Goal: Information Seeking & Learning: Learn about a topic

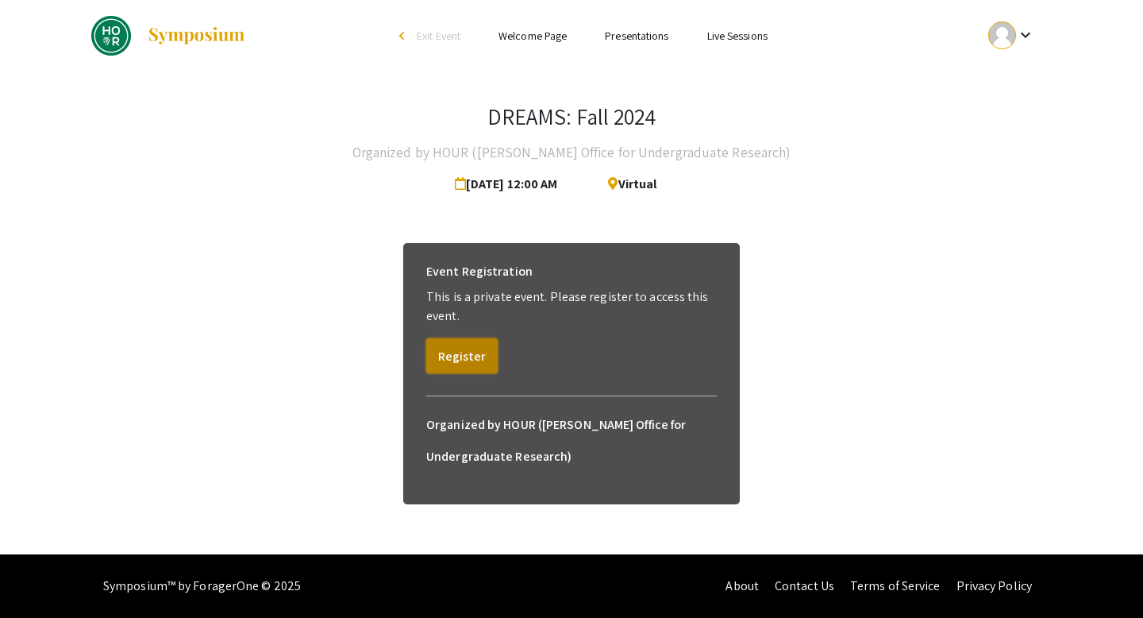
click at [474, 355] on button "Register" at bounding box center [461, 355] width 71 height 35
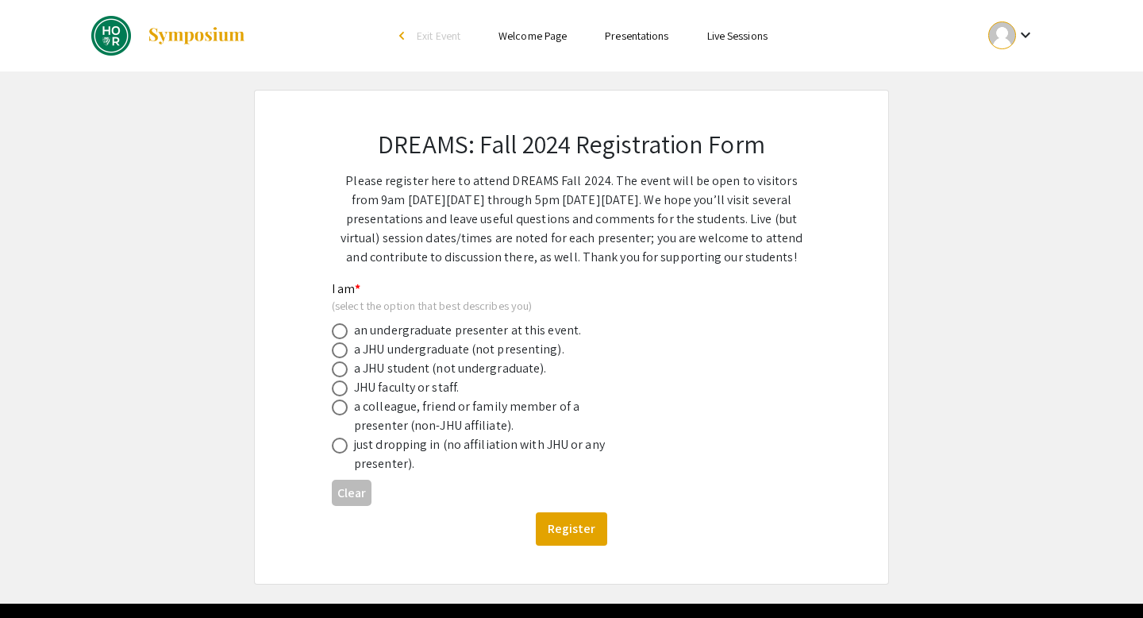
click at [472, 374] on div "a JHU student (not undergraduate)." at bounding box center [450, 368] width 192 height 19
click at [345, 452] on span at bounding box center [340, 445] width 16 height 16
click at [345, 452] on input "radio" at bounding box center [340, 445] width 16 height 16
radio input "true"
click at [344, 425] on div "a colleague, friend or family member of a presenter (non-JHU affiliate)." at bounding box center [559, 416] width 454 height 38
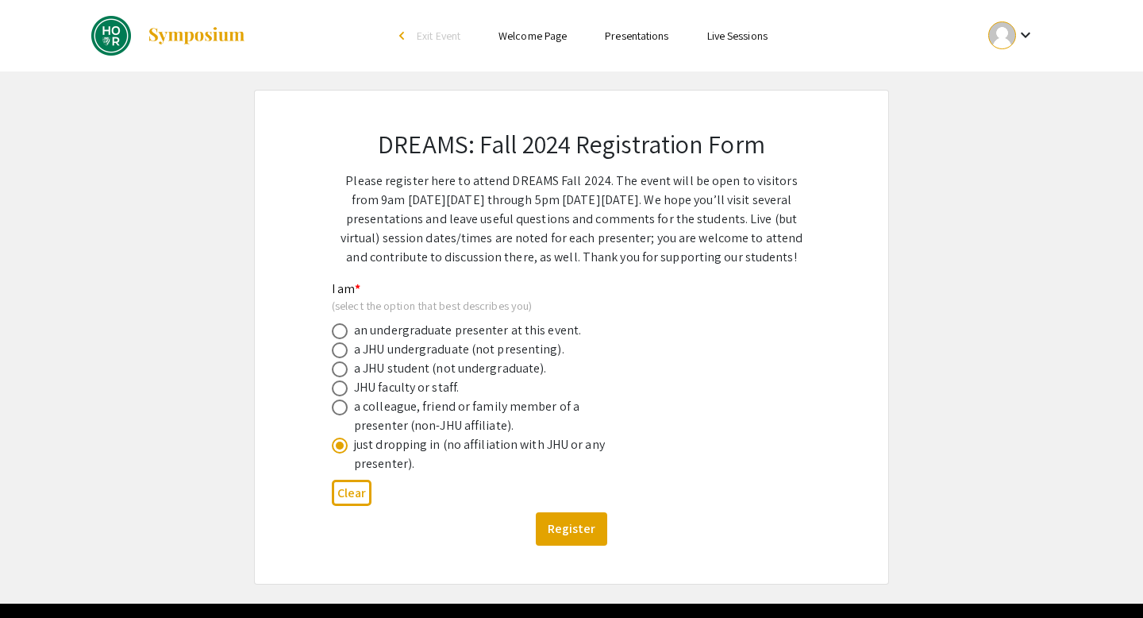
click at [333, 389] on span at bounding box center [340, 388] width 16 height 16
click at [333, 389] on input "radio" at bounding box center [340, 388] width 16 height 16
radio input "true"
click at [333, 372] on span at bounding box center [340, 369] width 16 height 16
click at [333, 372] on input "radio" at bounding box center [340, 369] width 16 height 16
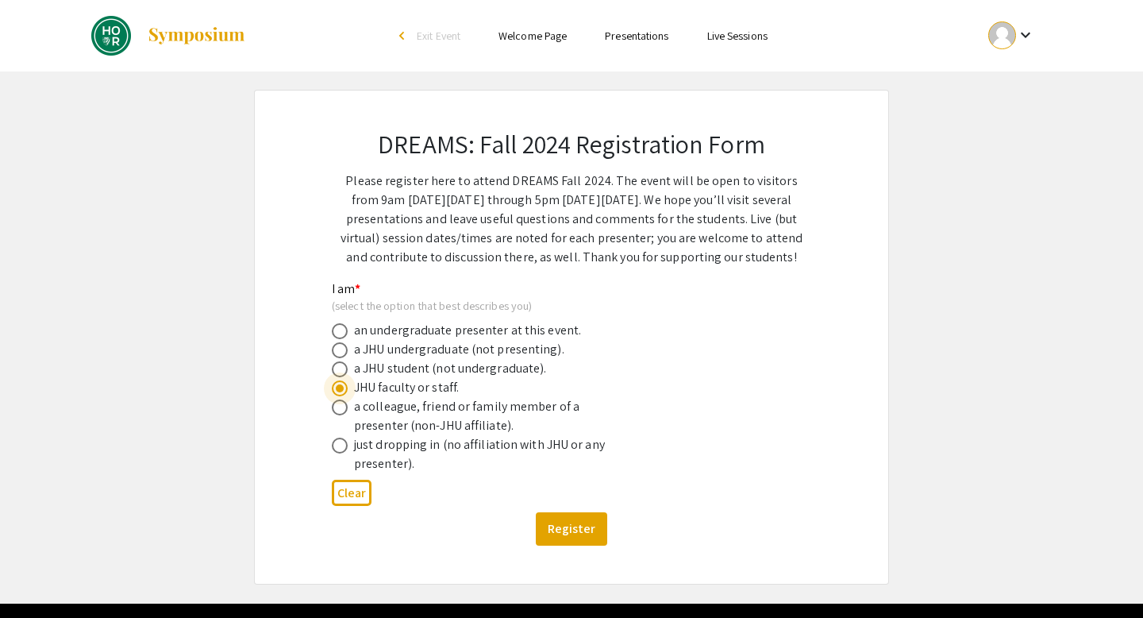
radio input "true"
click at [329, 345] on div "DREAMS: Fall 2024 Registration Form Please register here to attend DREAMS Fall …" at bounding box center [572, 337] width 556 height 493
click at [348, 358] on label at bounding box center [343, 350] width 22 height 16
click at [348, 358] on input "radio" at bounding box center [340, 350] width 16 height 16
radio input "true"
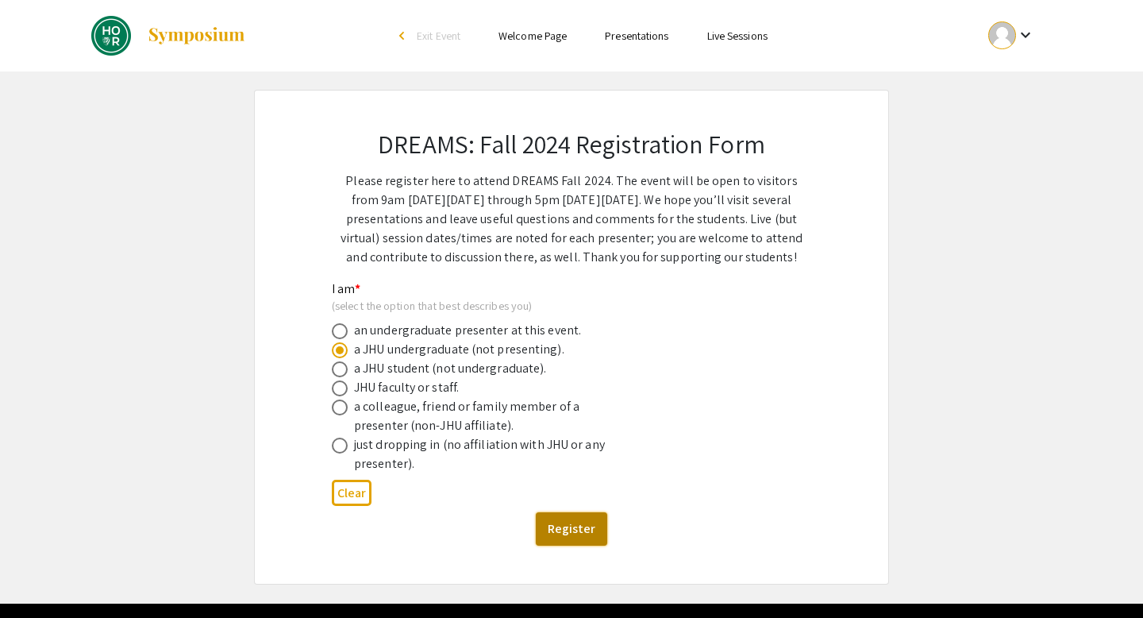
click at [580, 525] on button "Register" at bounding box center [571, 528] width 71 height 33
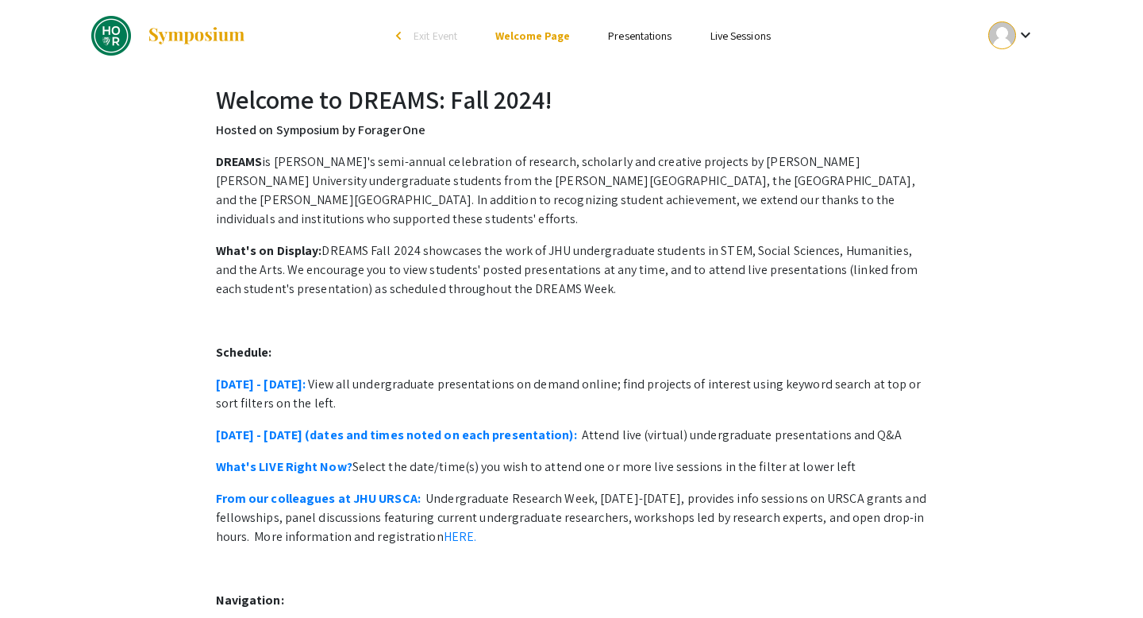
click at [634, 34] on link "Presentations" at bounding box center [640, 36] width 64 height 14
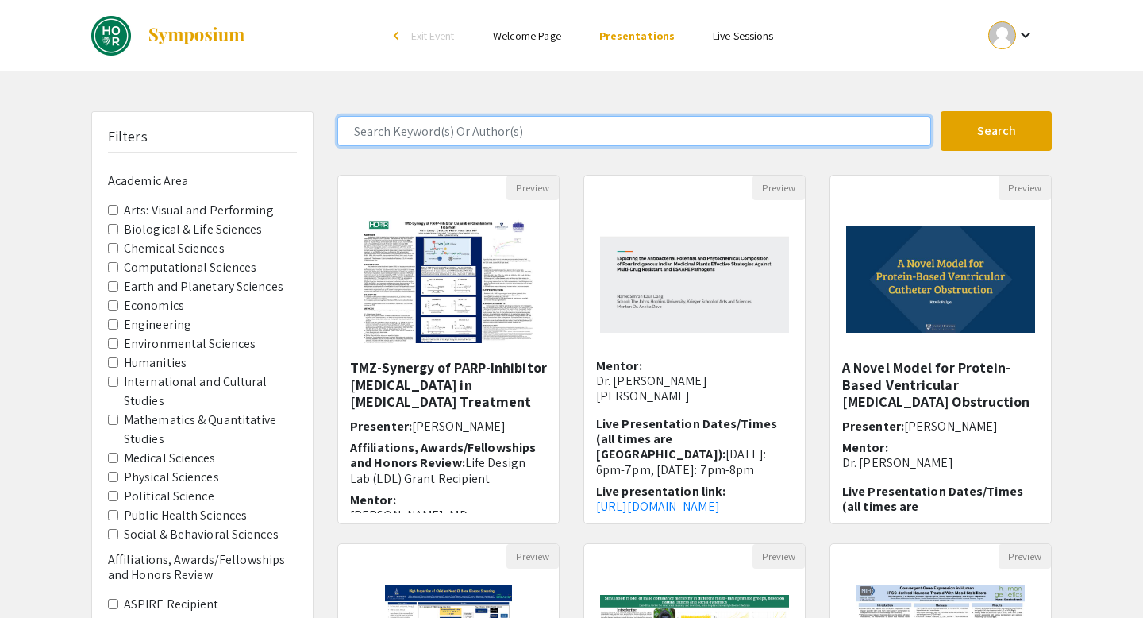
click at [467, 125] on input "Search Keyword(s) Or Author(s)" at bounding box center [634, 131] width 594 height 30
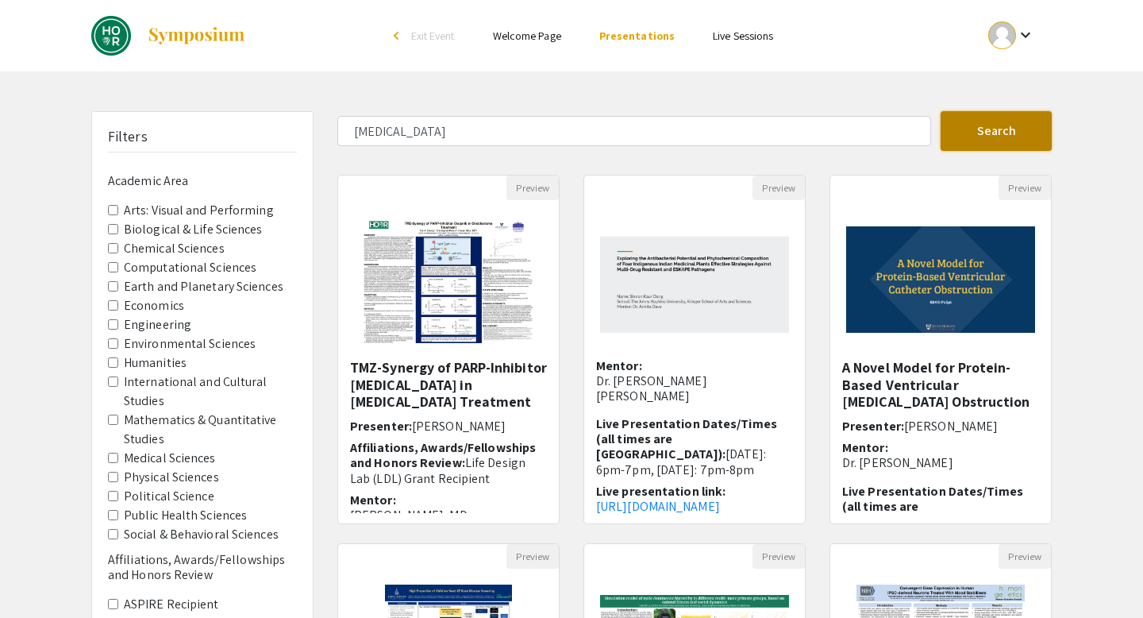
click at [1007, 119] on button "Search" at bounding box center [996, 131] width 111 height 40
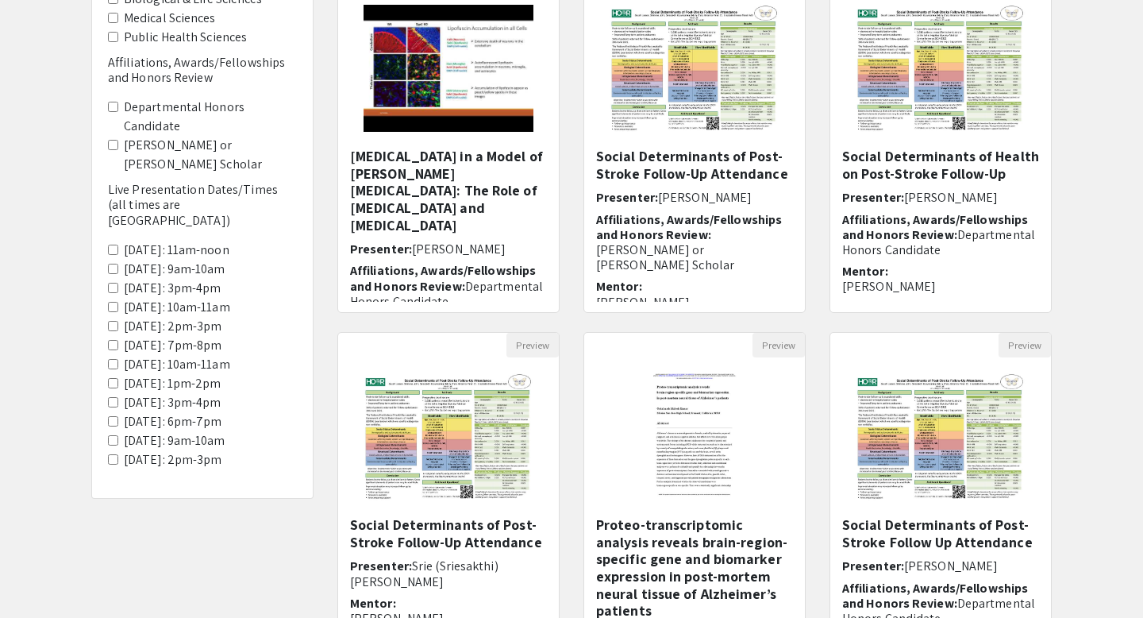
scroll to position [435, 0]
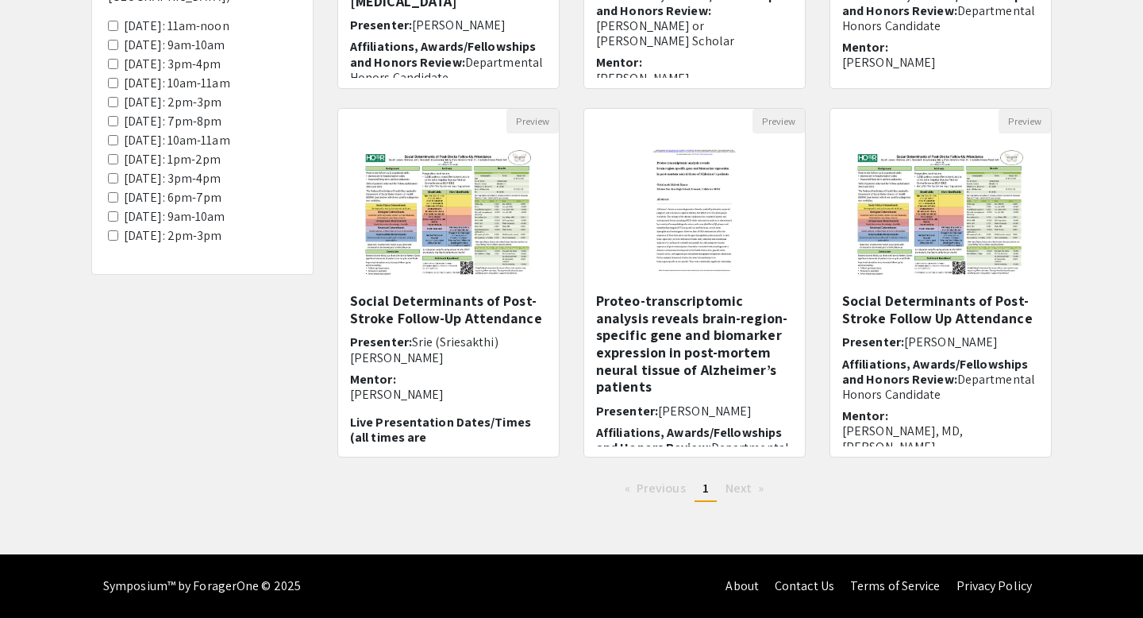
click at [755, 489] on li "Next page" at bounding box center [745, 488] width 55 height 24
click at [745, 499] on li "Next page" at bounding box center [745, 488] width 55 height 24
click at [646, 498] on li "Previous page" at bounding box center [655, 488] width 77 height 24
click at [665, 486] on span "Previous page" at bounding box center [661, 487] width 49 height 17
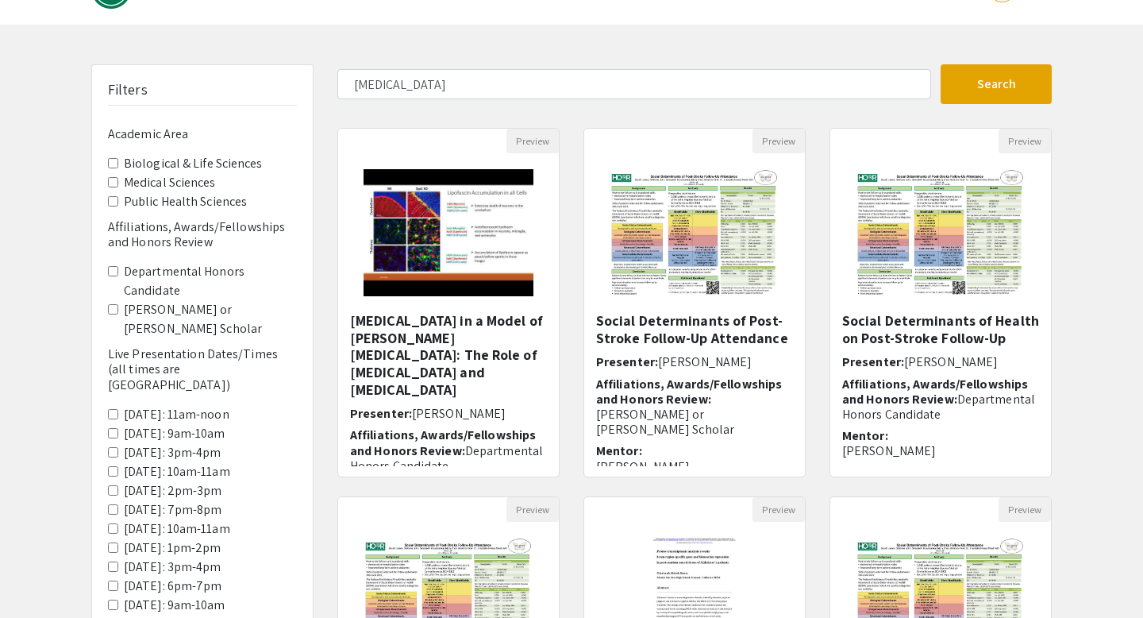
scroll to position [0, 0]
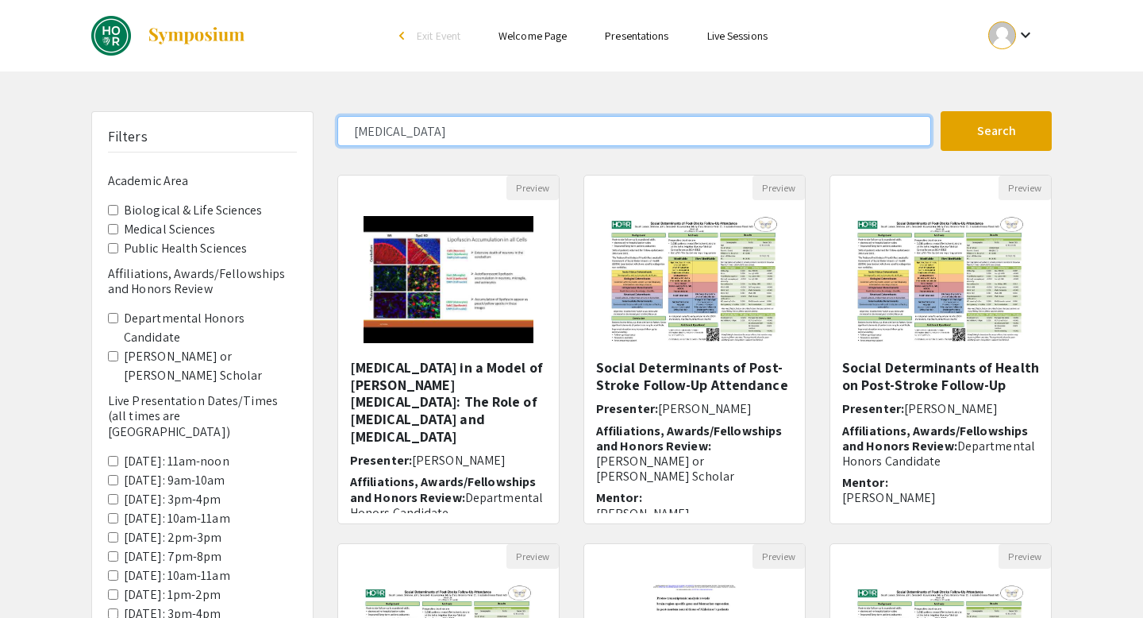
click at [445, 144] on input "[MEDICAL_DATA]" at bounding box center [634, 131] width 594 height 30
type input "alzheimer's"
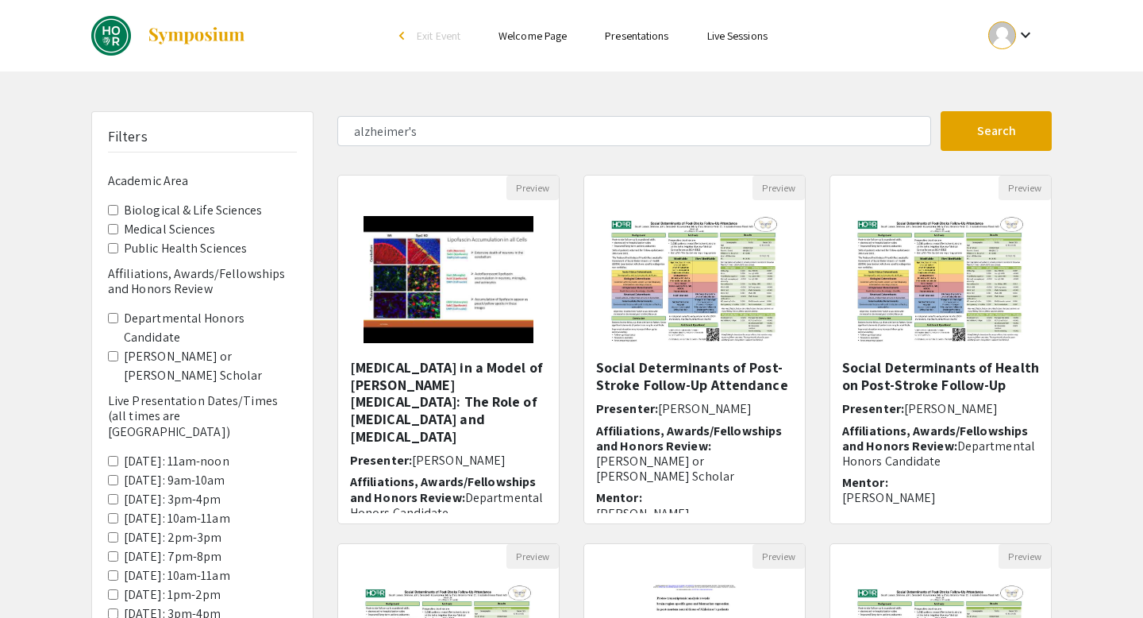
click at [988, 107] on div "Skip navigation arrow_back_ios Exit Event Welcome Page Presentations Live Sessi…" at bounding box center [571, 494] width 1143 height 989
click at [988, 118] on button "Search" at bounding box center [996, 131] width 111 height 40
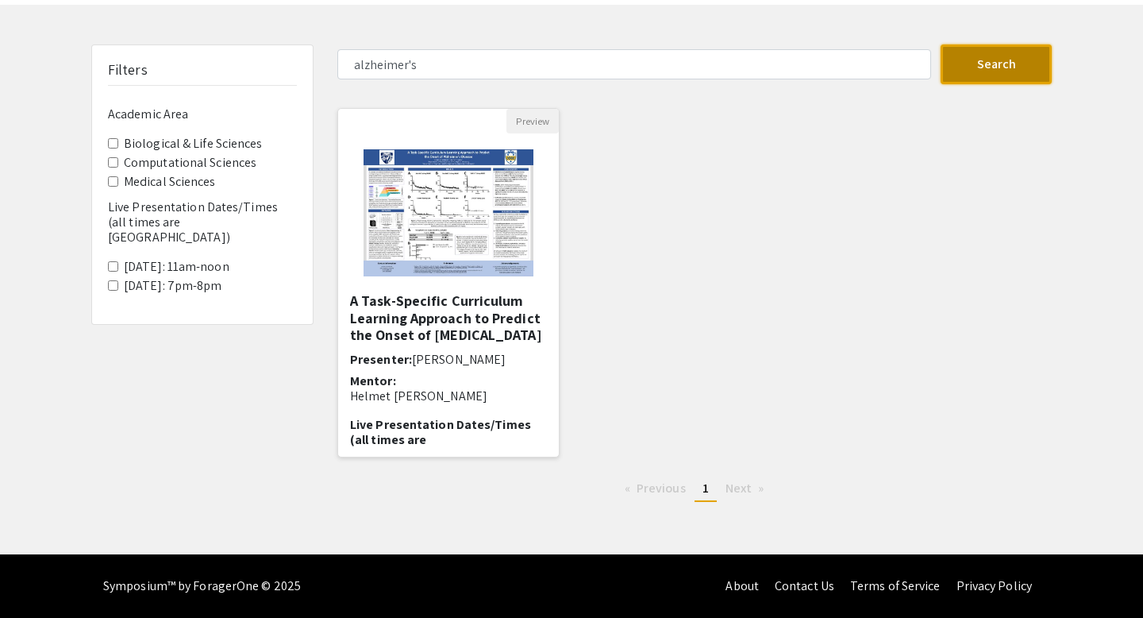
scroll to position [66, 0]
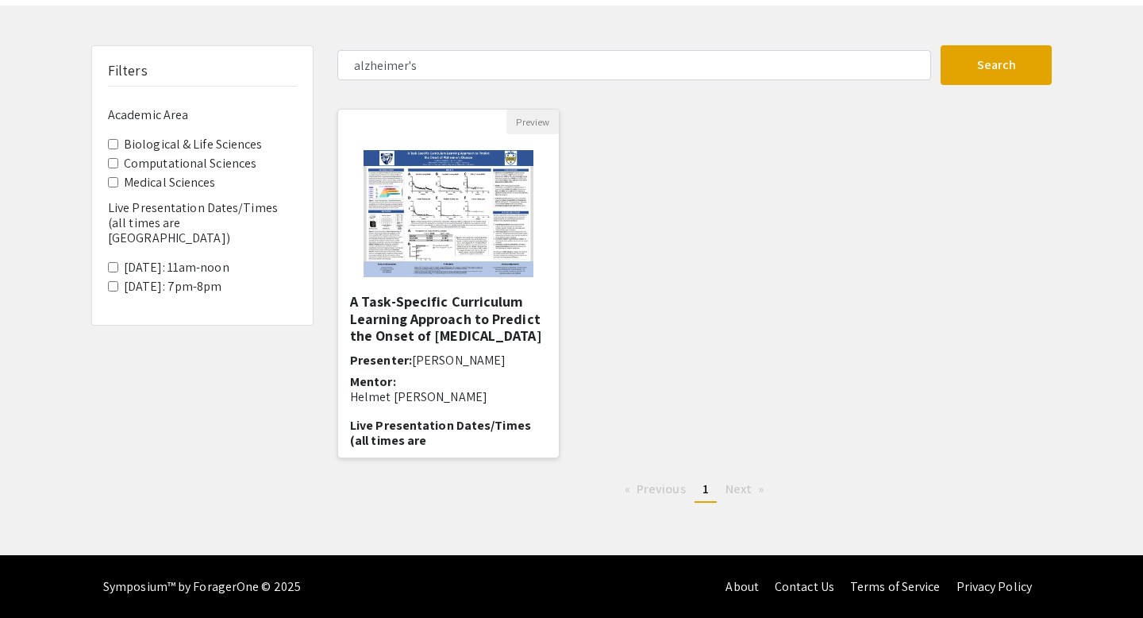
click at [461, 297] on h5 "A Task-Specific Curriculum Learning Approach to Predict the Onset of Alzheimer'…" at bounding box center [448, 319] width 197 height 52
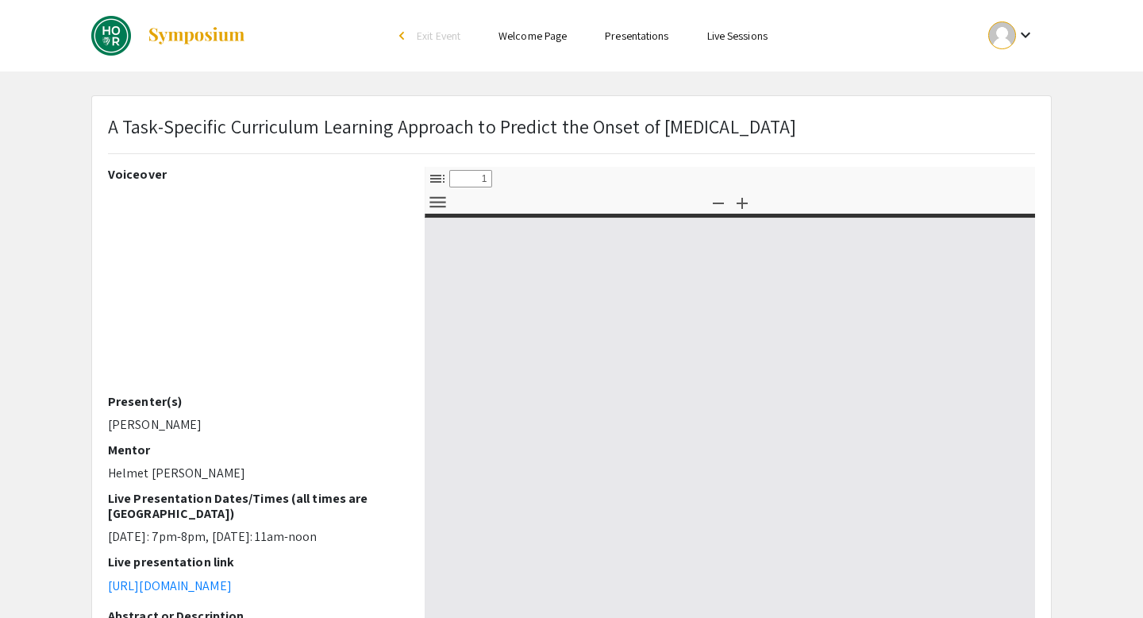
select select "custom"
type input "0"
select select "custom"
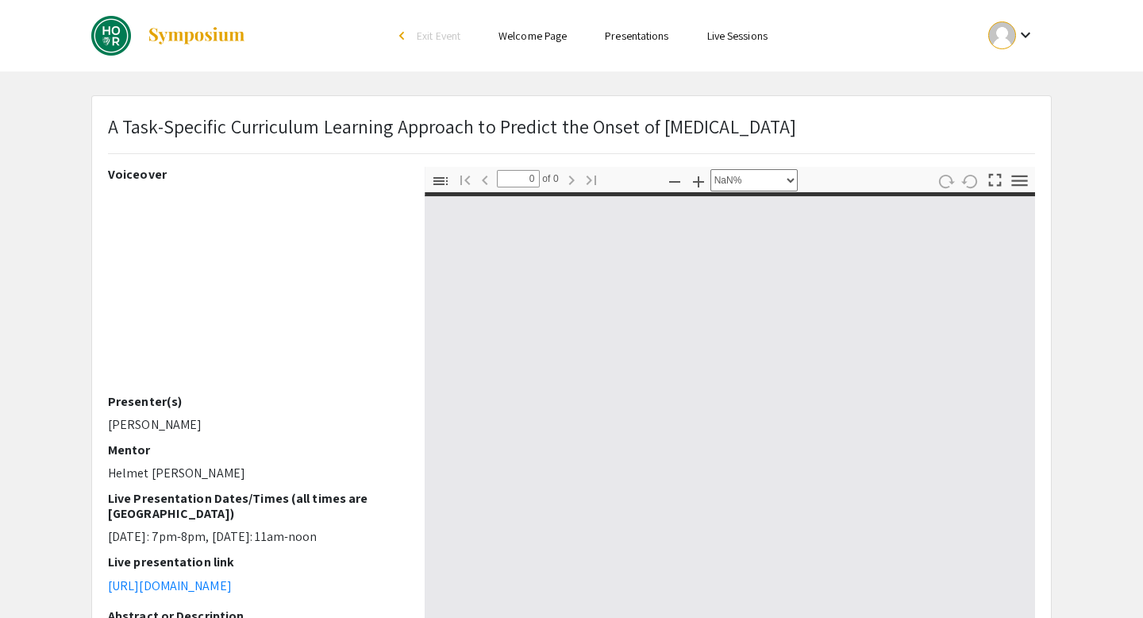
type input "1"
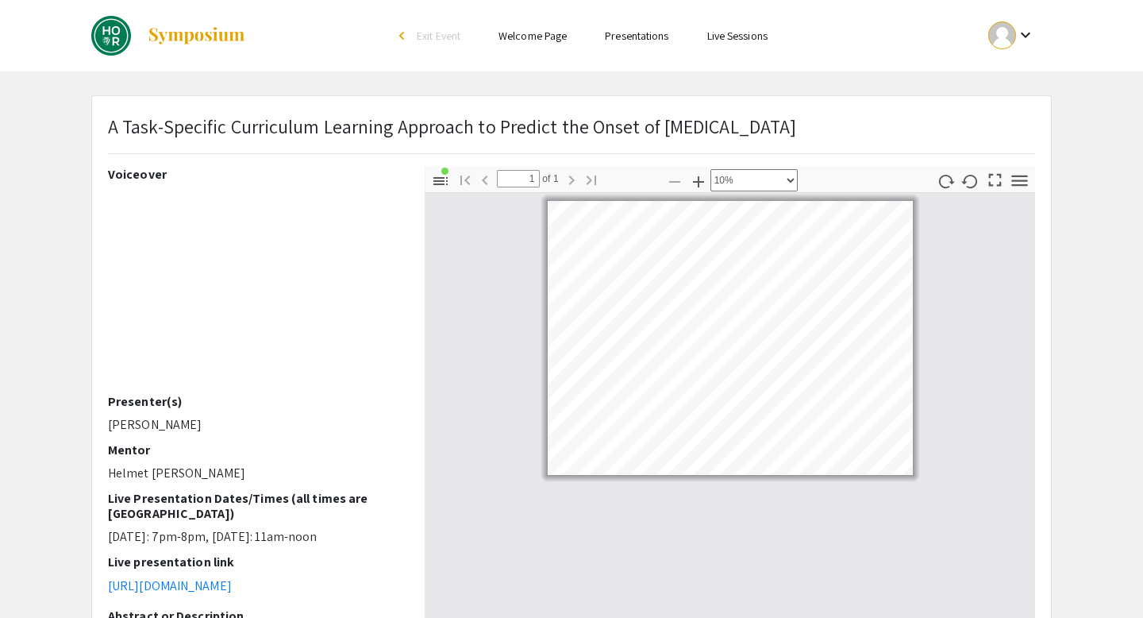
select select "custom"
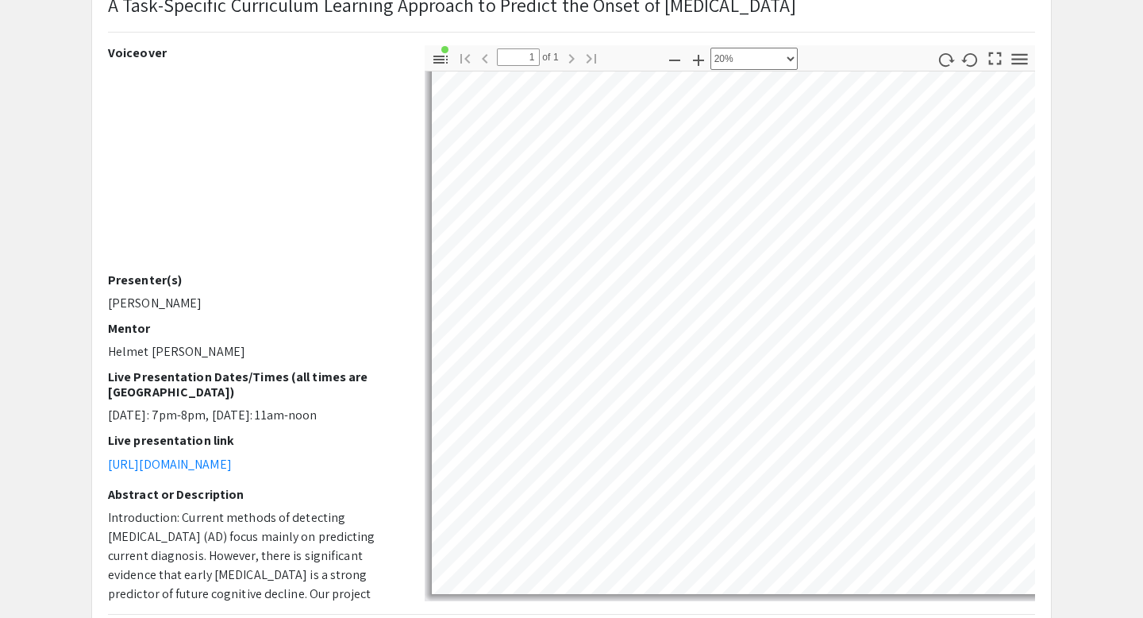
scroll to position [122, 0]
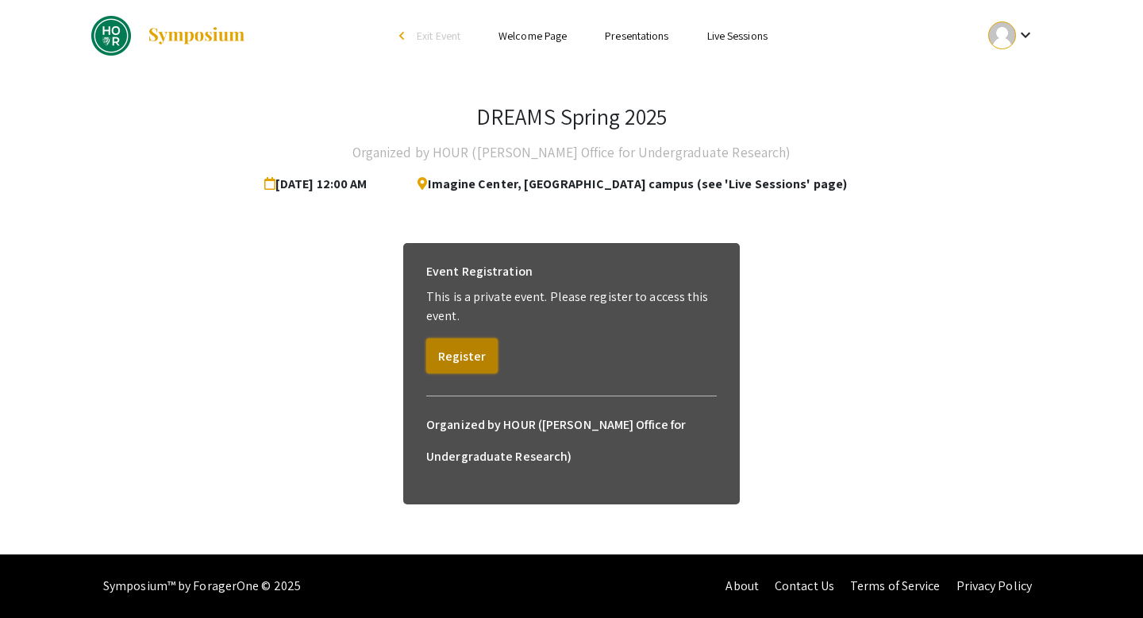
click at [471, 353] on button "Register" at bounding box center [461, 355] width 71 height 35
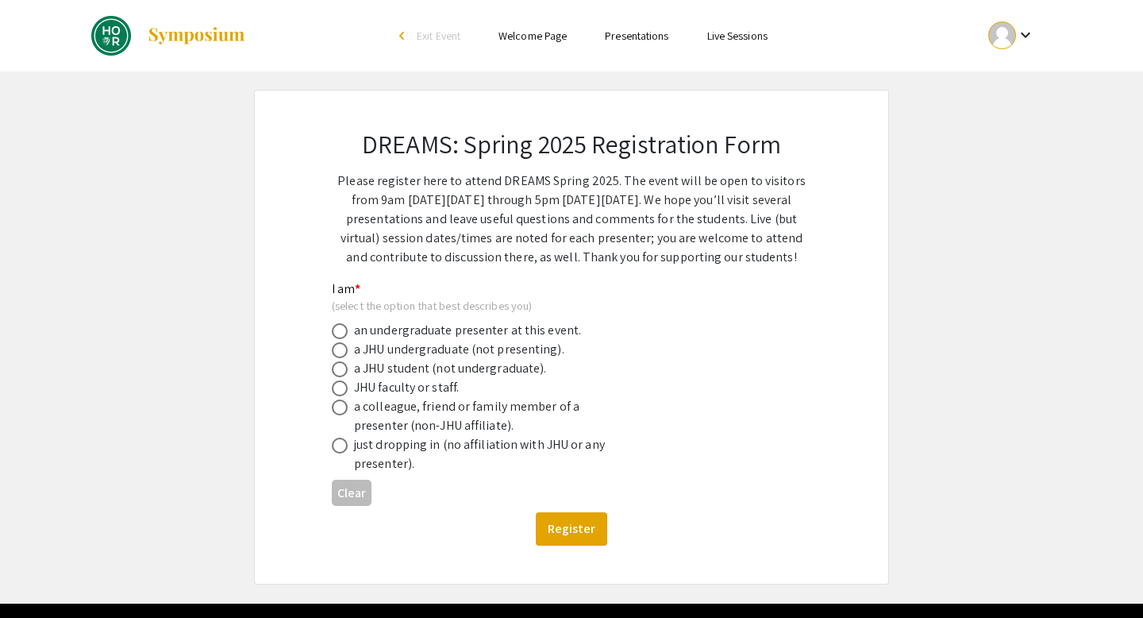
click at [399, 356] on div "a JHU undergraduate (not presenting)." at bounding box center [459, 349] width 210 height 19
click at [348, 356] on label at bounding box center [343, 350] width 22 height 16
click at [348, 356] on input "radio" at bounding box center [340, 350] width 16 height 16
radio input "true"
click at [582, 522] on button "Register" at bounding box center [571, 528] width 71 height 33
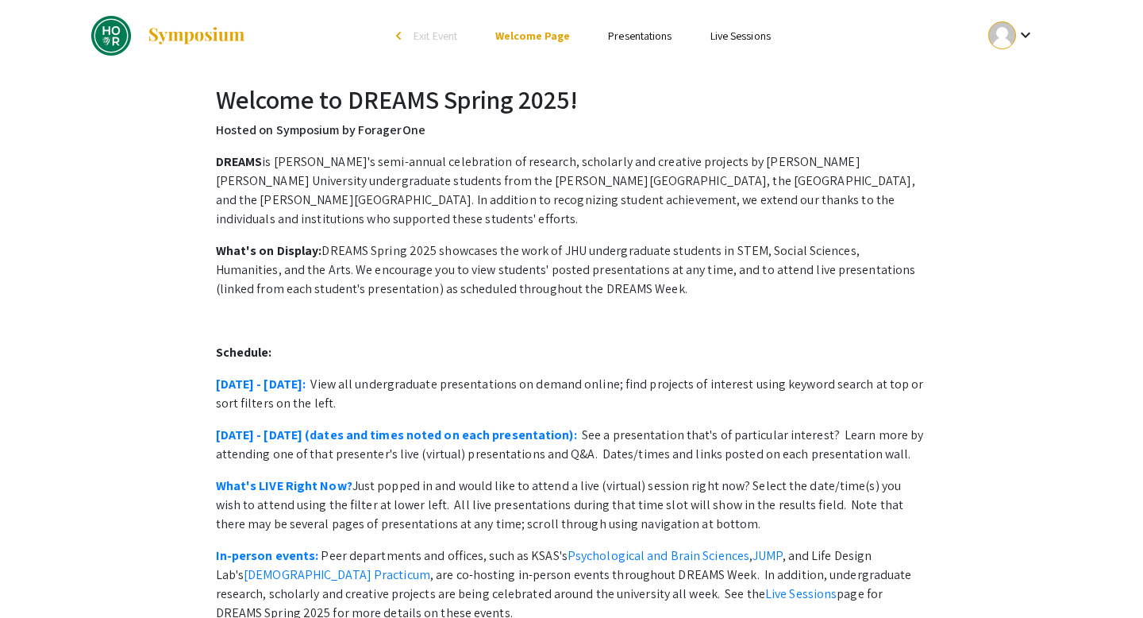
click at [610, 36] on link "Presentations" at bounding box center [640, 36] width 64 height 14
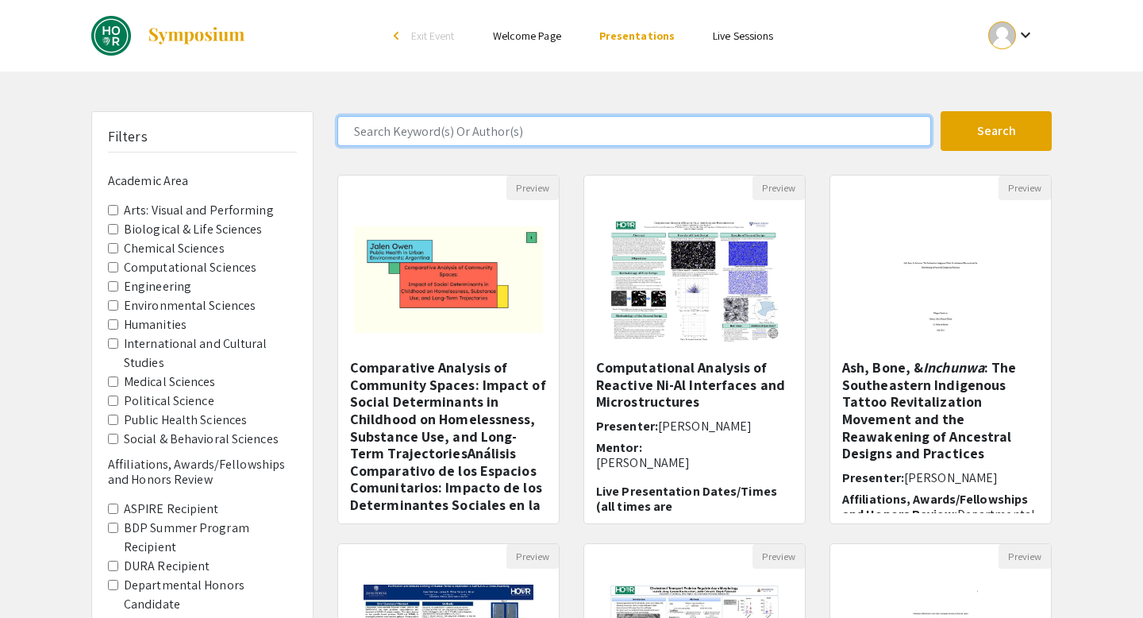
click at [500, 140] on input "Search Keyword(s) Or Author(s)" at bounding box center [634, 131] width 594 height 30
type input "alzheimer's"
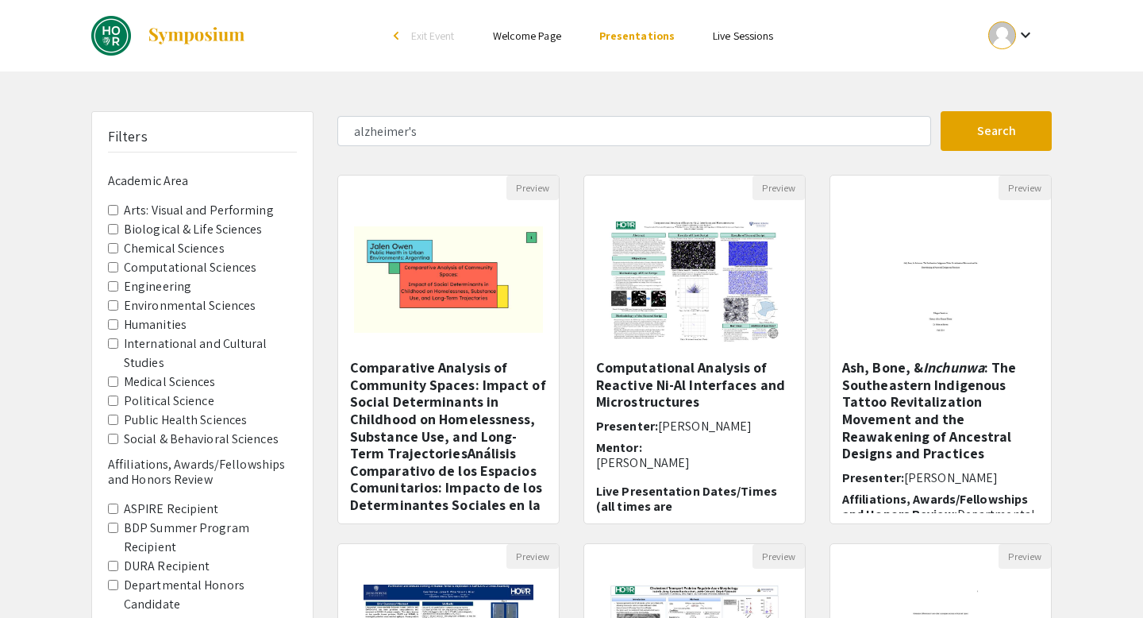
click at [980, 104] on div "Skip navigation arrow_back_ios Exit Event Welcome Page Presentations Live Sessi…" at bounding box center [571, 494] width 1143 height 989
click at [988, 120] on button "Search" at bounding box center [996, 131] width 111 height 40
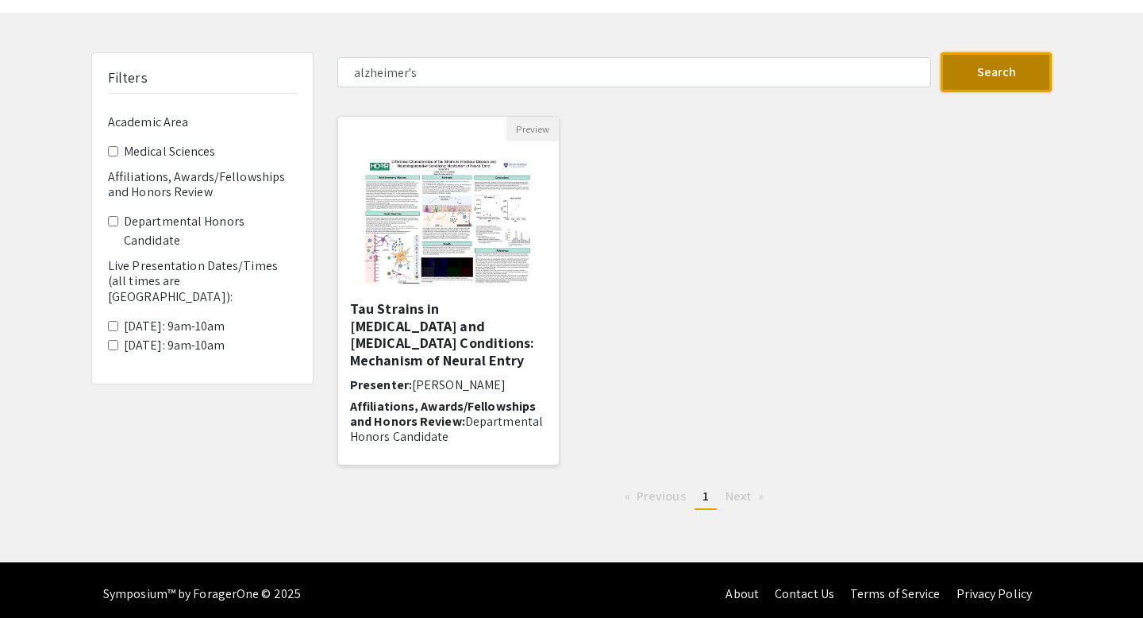
scroll to position [67, 0]
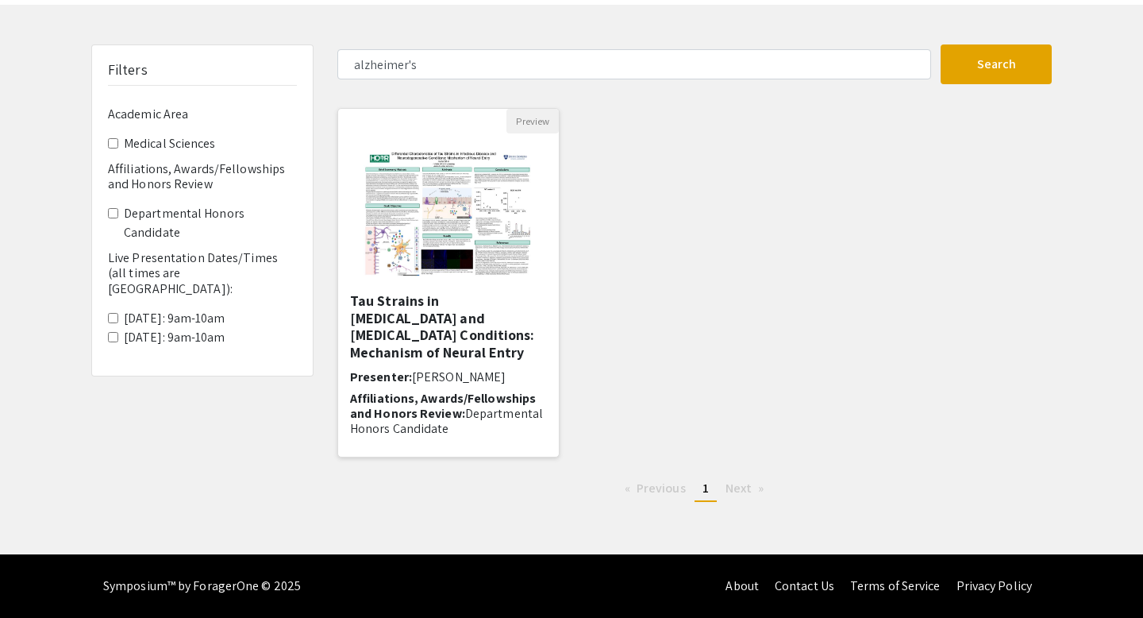
click at [474, 291] on img at bounding box center [448, 212] width 201 height 159
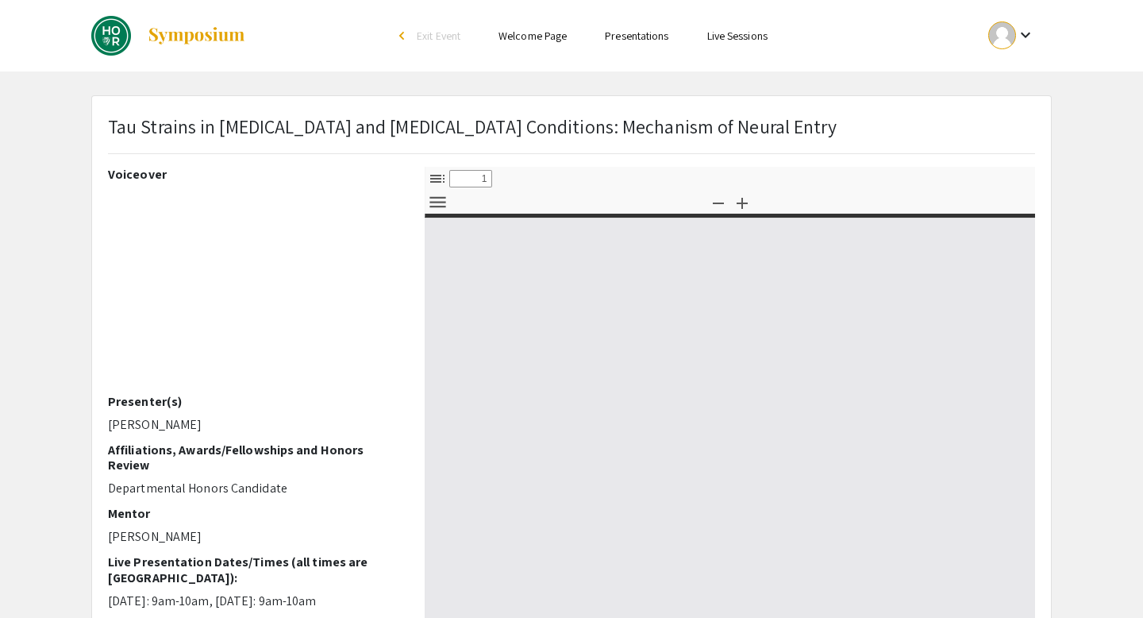
select select "custom"
type input "0"
select select "custom"
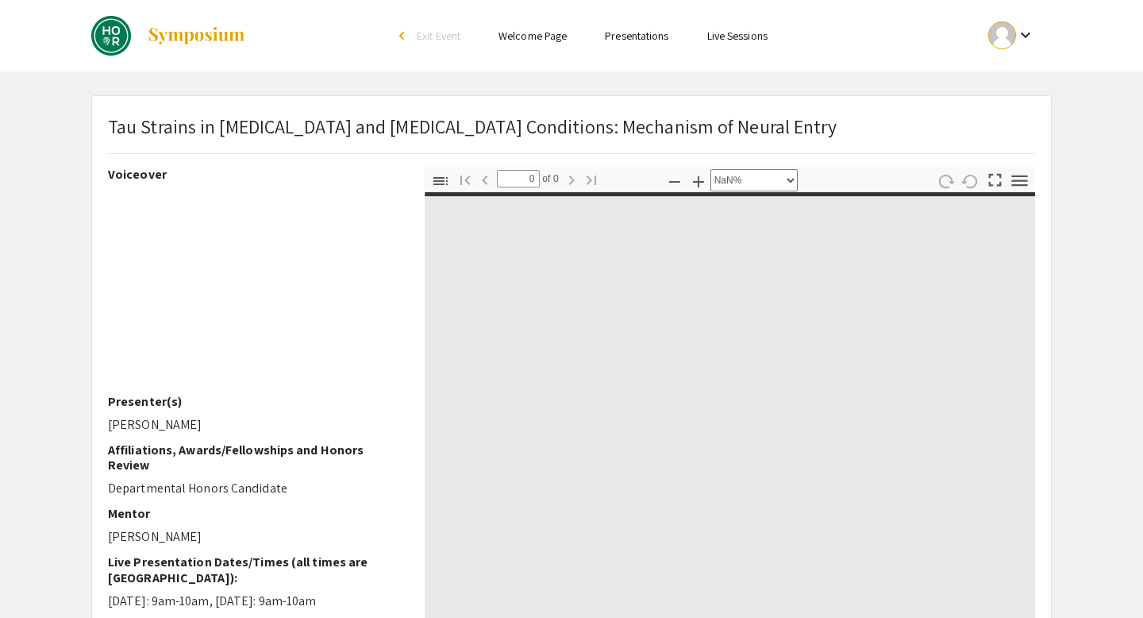
type input "1"
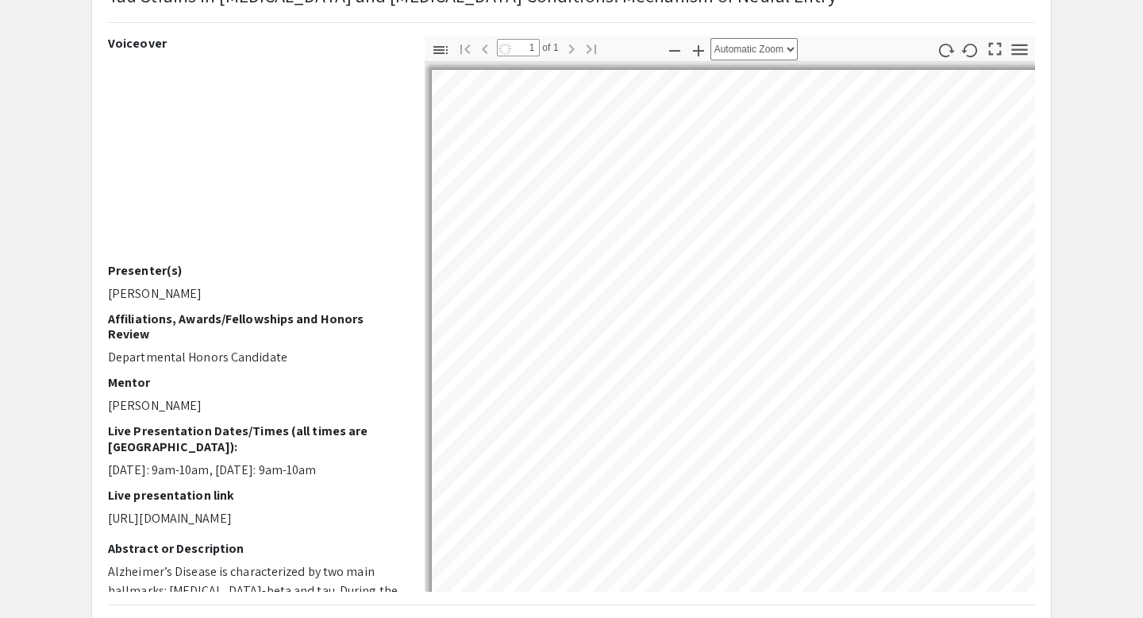
scroll to position [127, 0]
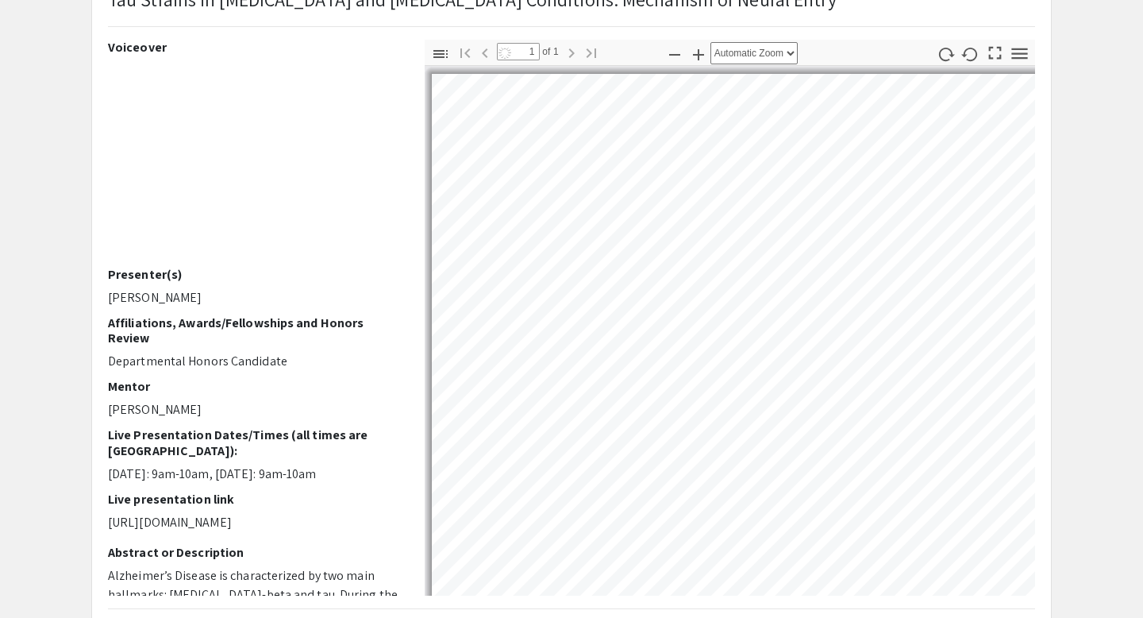
select select "auto"
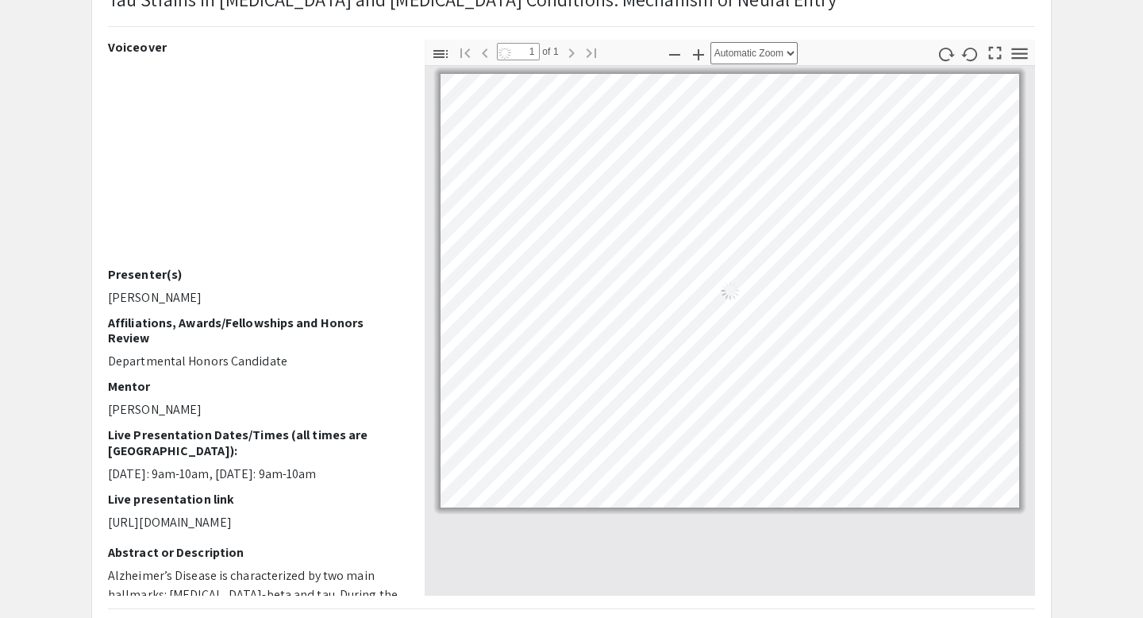
click at [595, 199] on div "Loading…" at bounding box center [730, 290] width 579 height 433
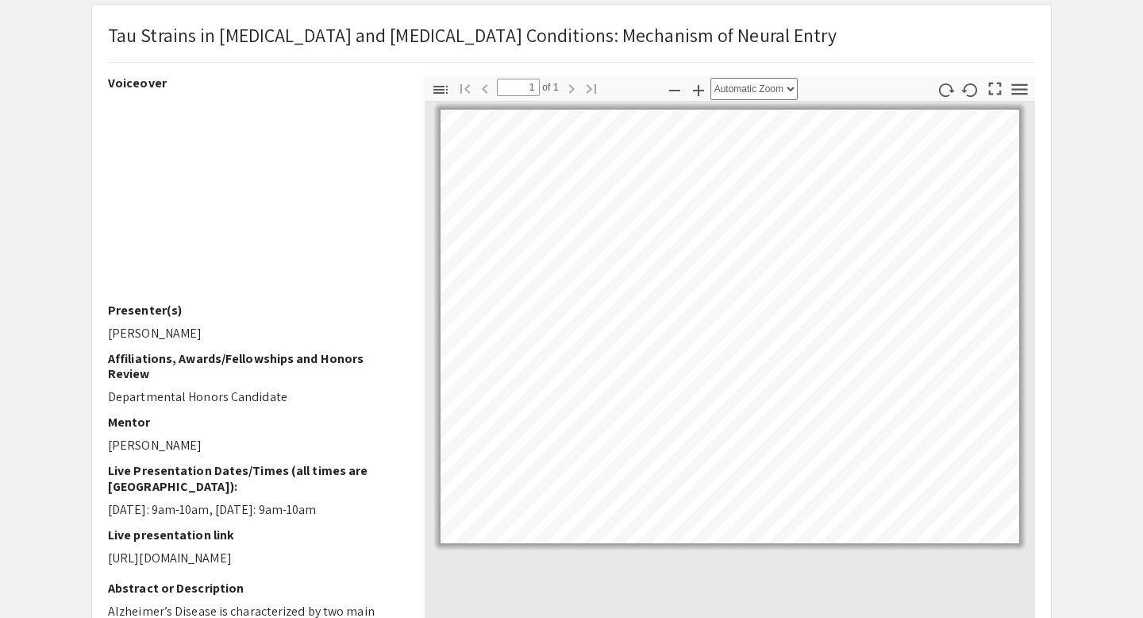
scroll to position [73, 0]
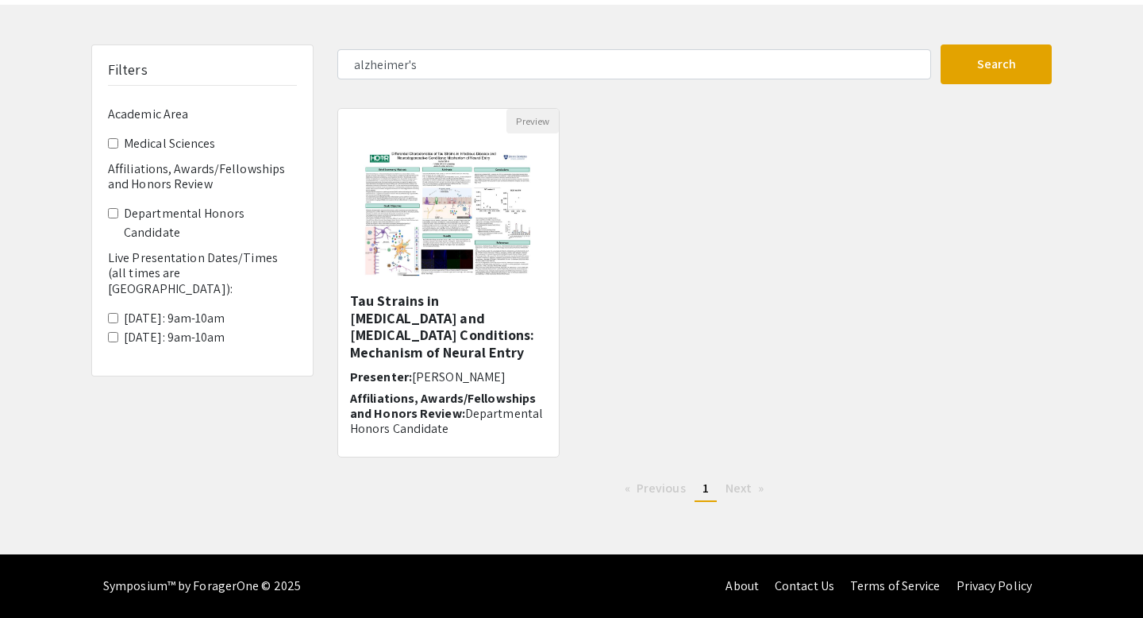
scroll to position [67, 0]
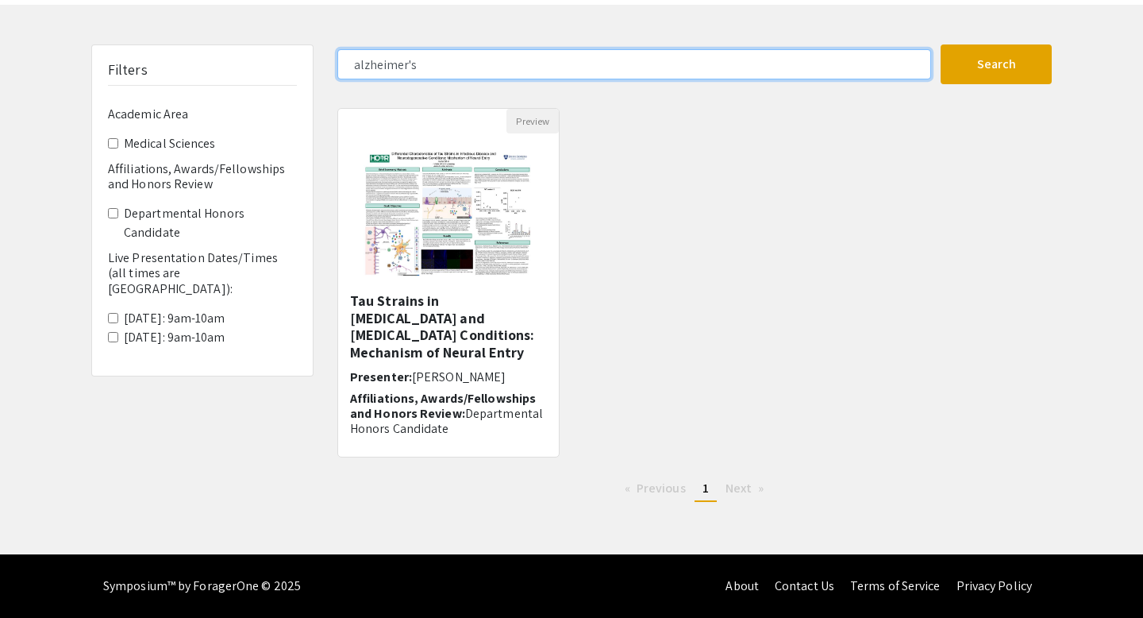
click at [459, 64] on input "alzheimer's" at bounding box center [634, 64] width 594 height 30
type input "dementia"
click at [941, 44] on button "Search" at bounding box center [996, 64] width 111 height 40
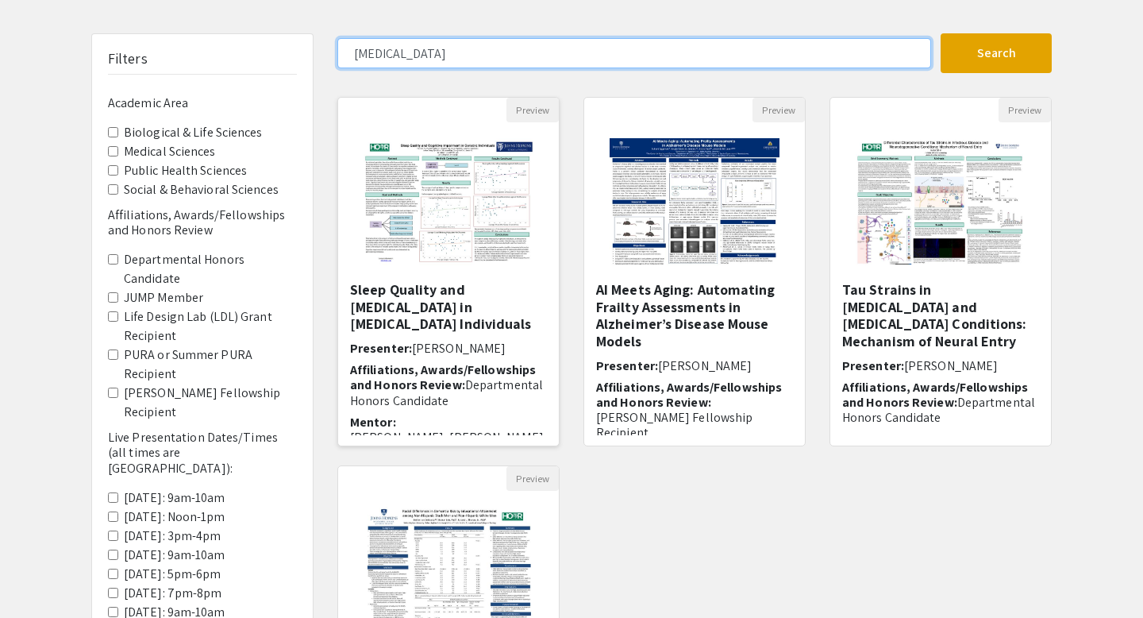
scroll to position [83, 0]
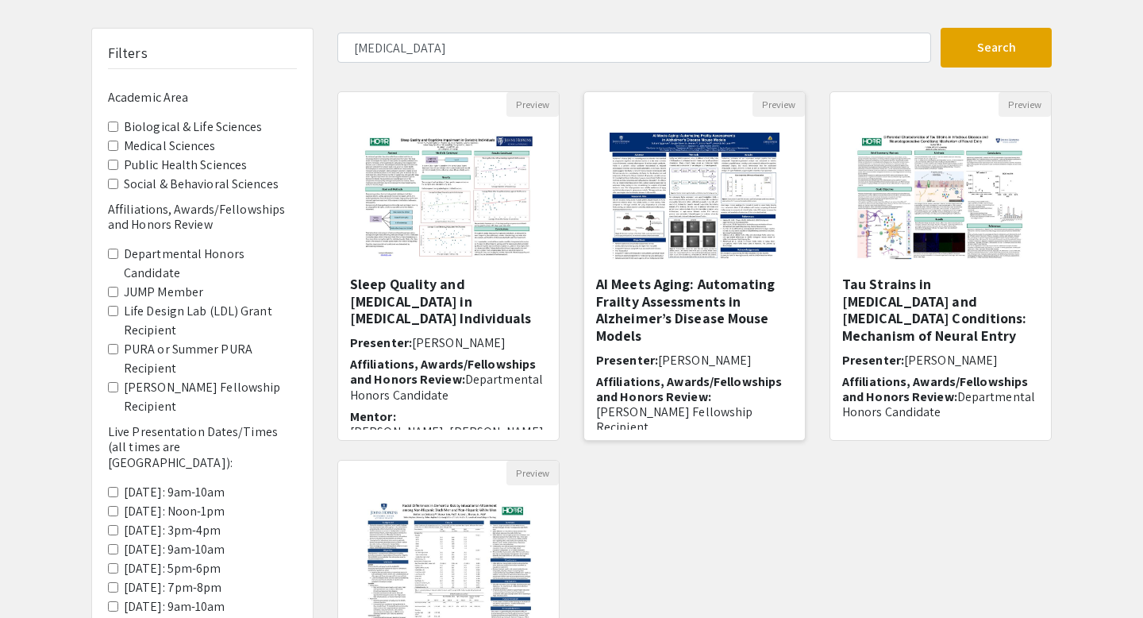
click at [672, 193] on img at bounding box center [694, 196] width 201 height 159
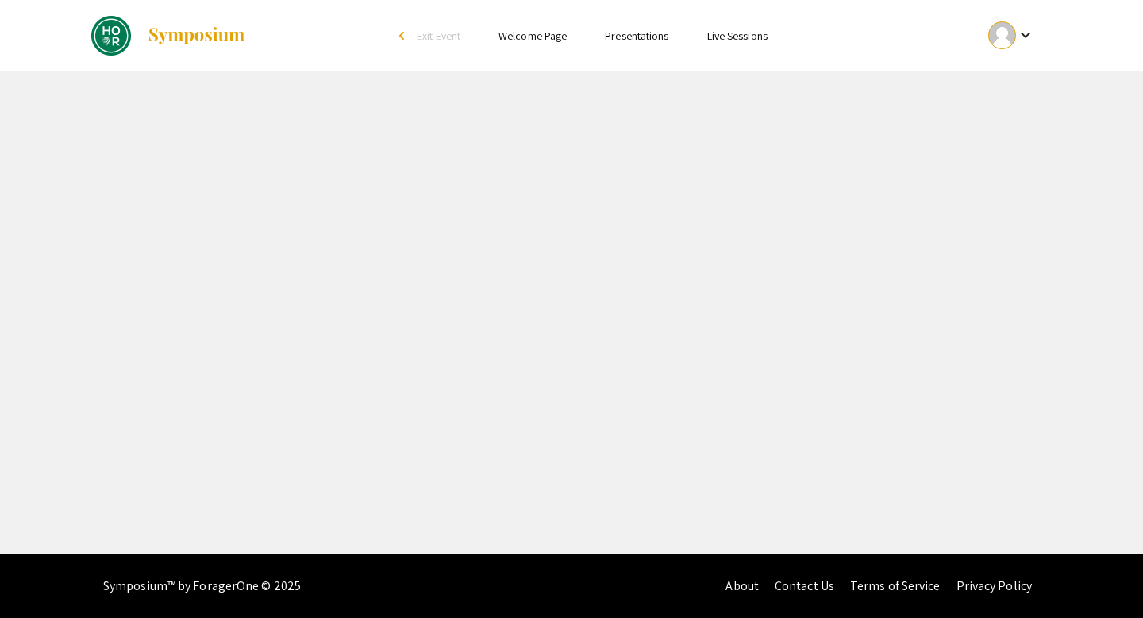
select select "custom"
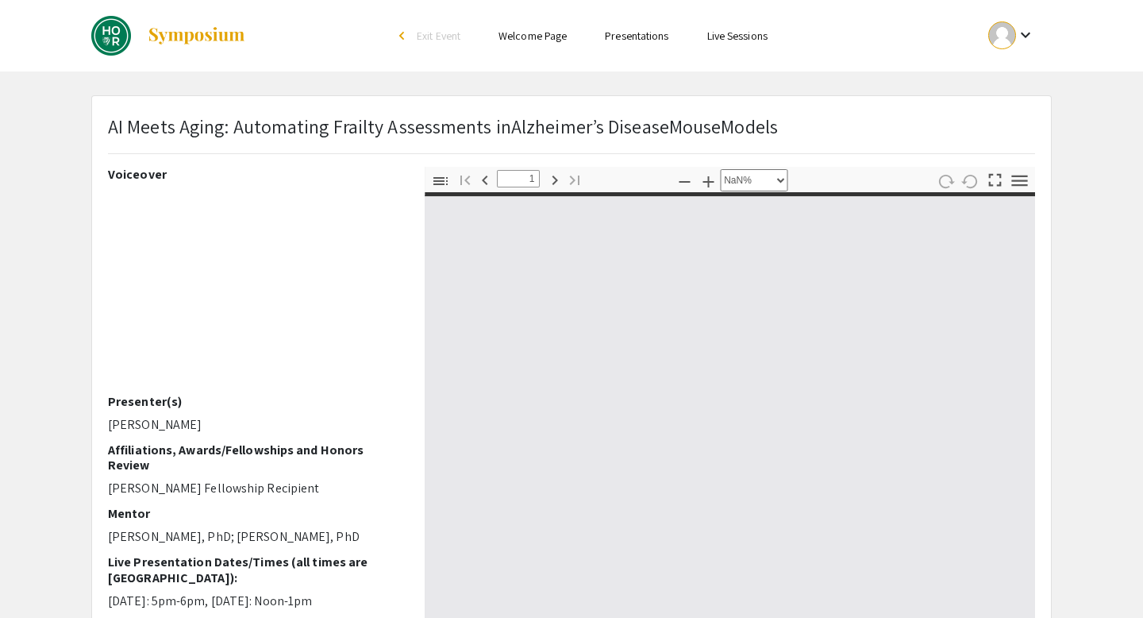
type input "0"
select select "custom"
type input "1"
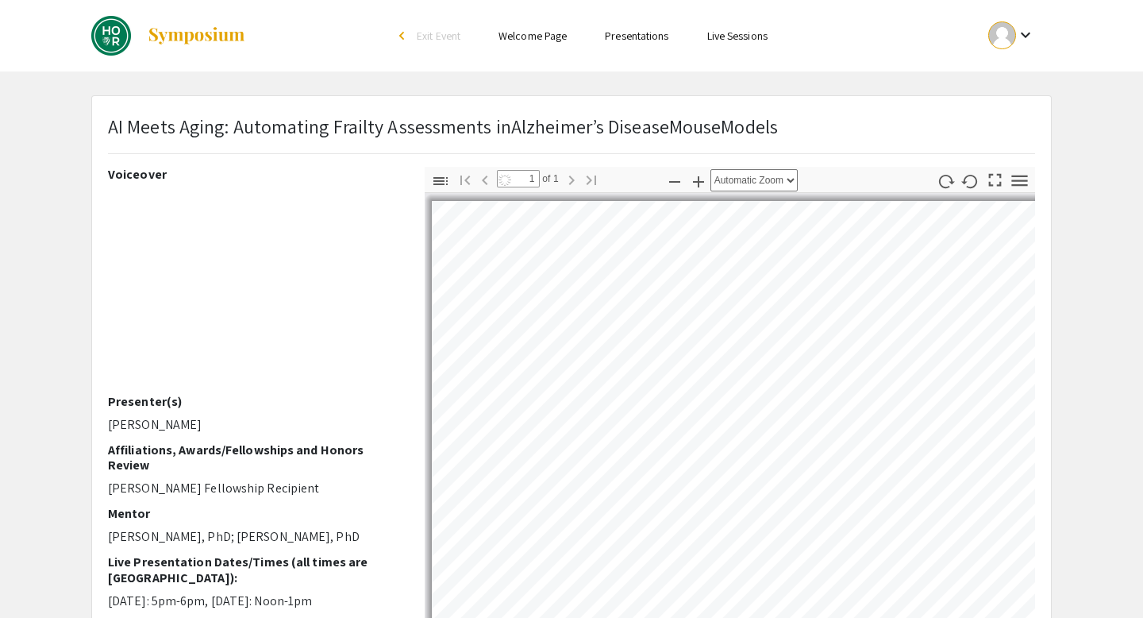
select select "auto"
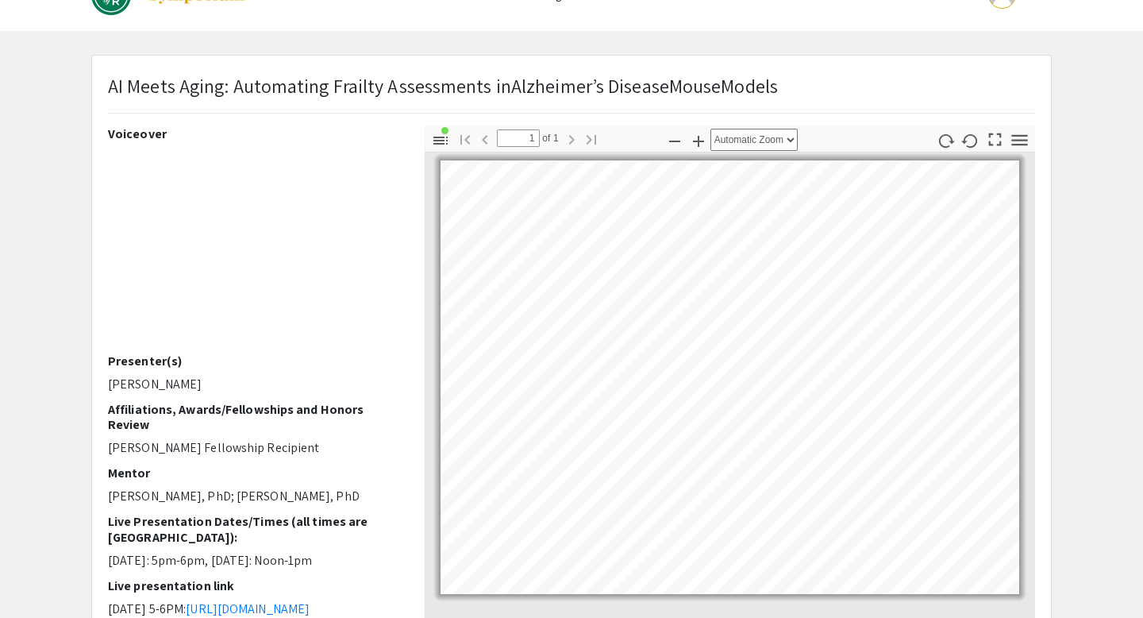
scroll to position [19, 0]
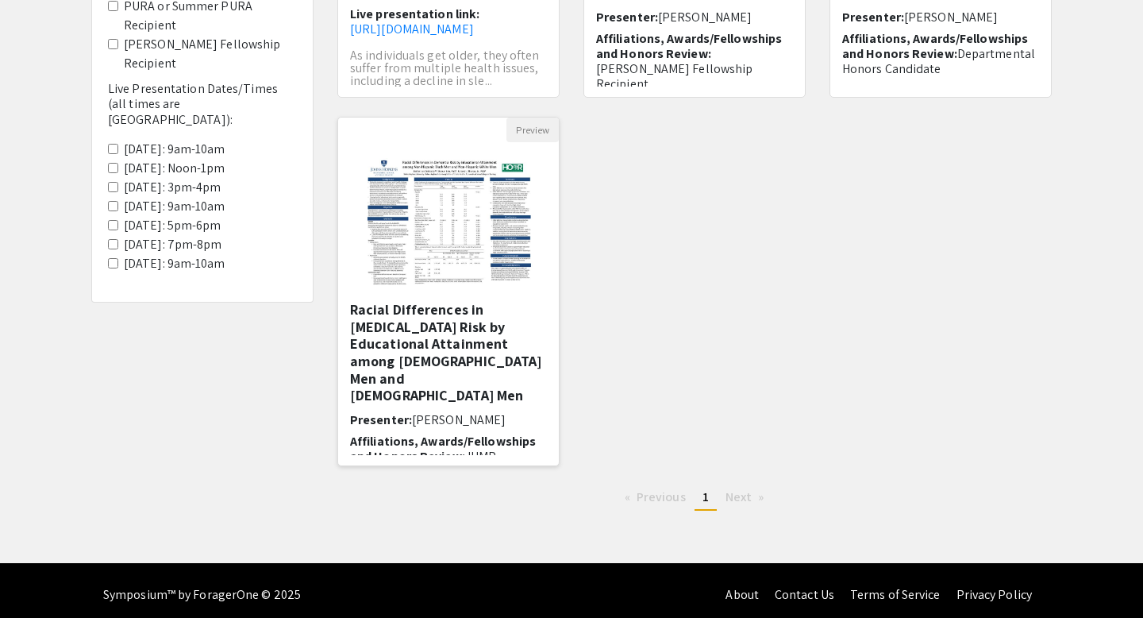
scroll to position [435, 0]
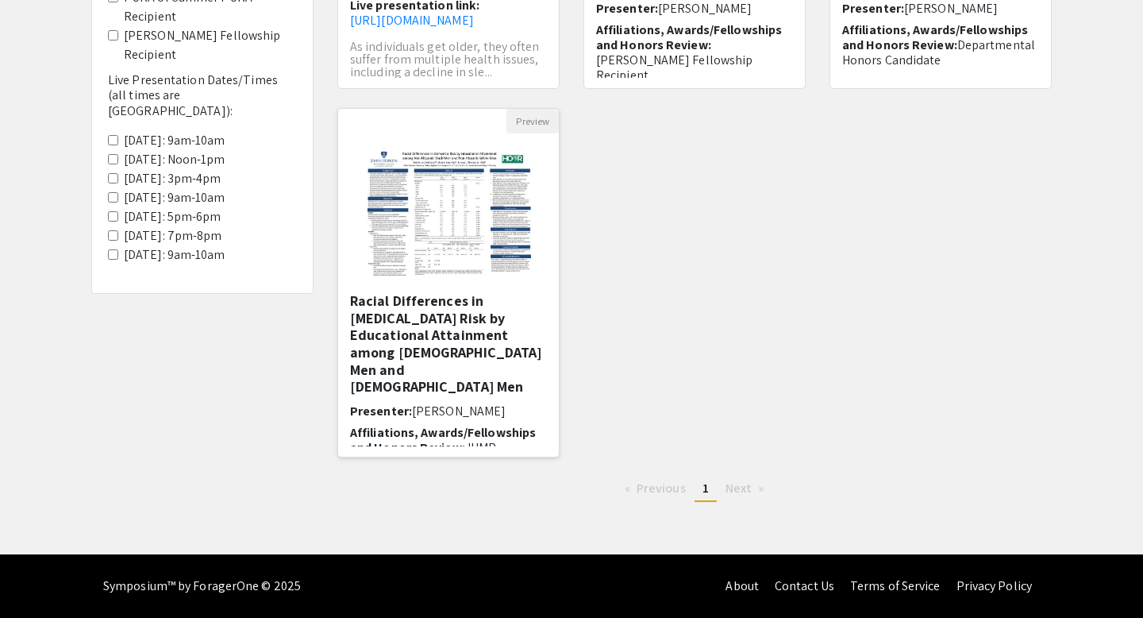
click at [457, 270] on img "Open Presentation <p>Racial Differences in Dementia Risk by Educational Attainm…" at bounding box center [448, 212] width 201 height 159
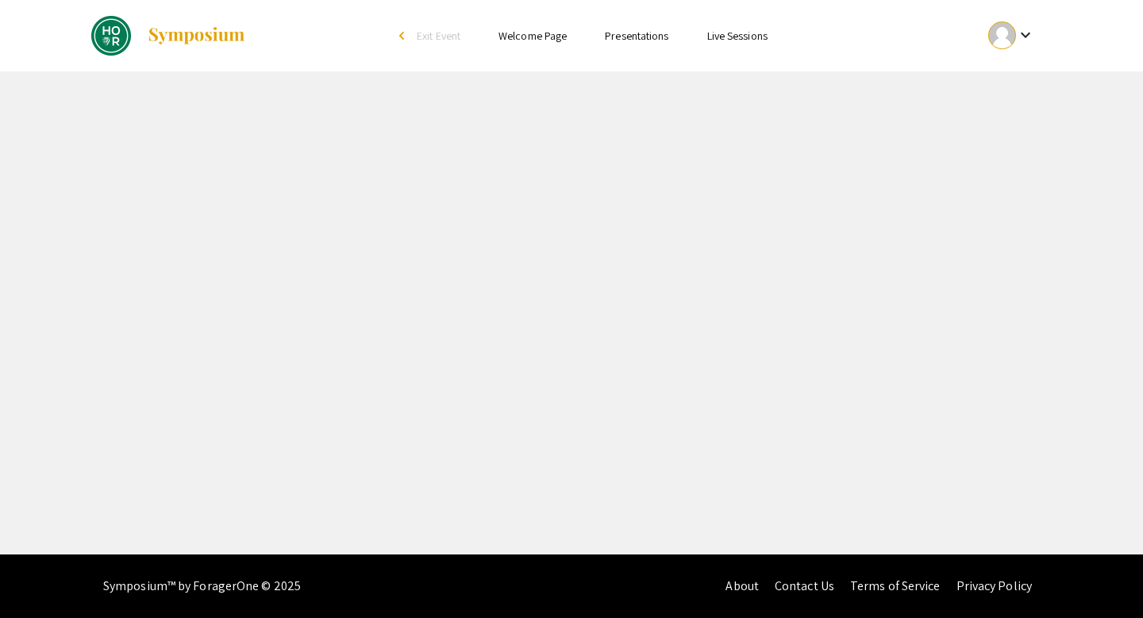
select select "custom"
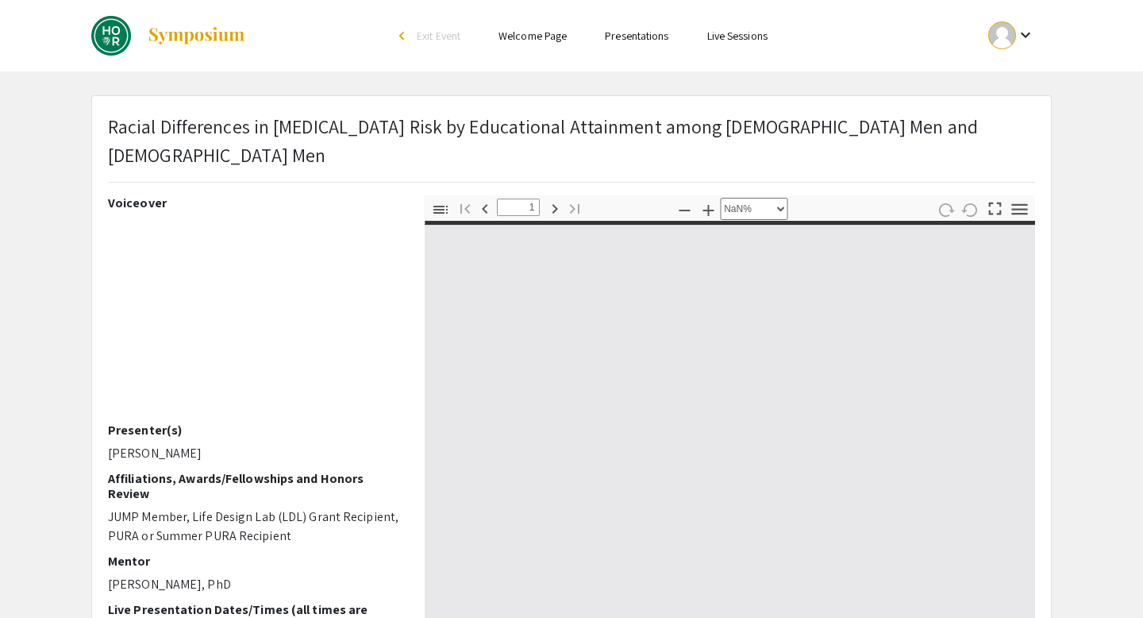
type input "0"
select select "custom"
type input "1"
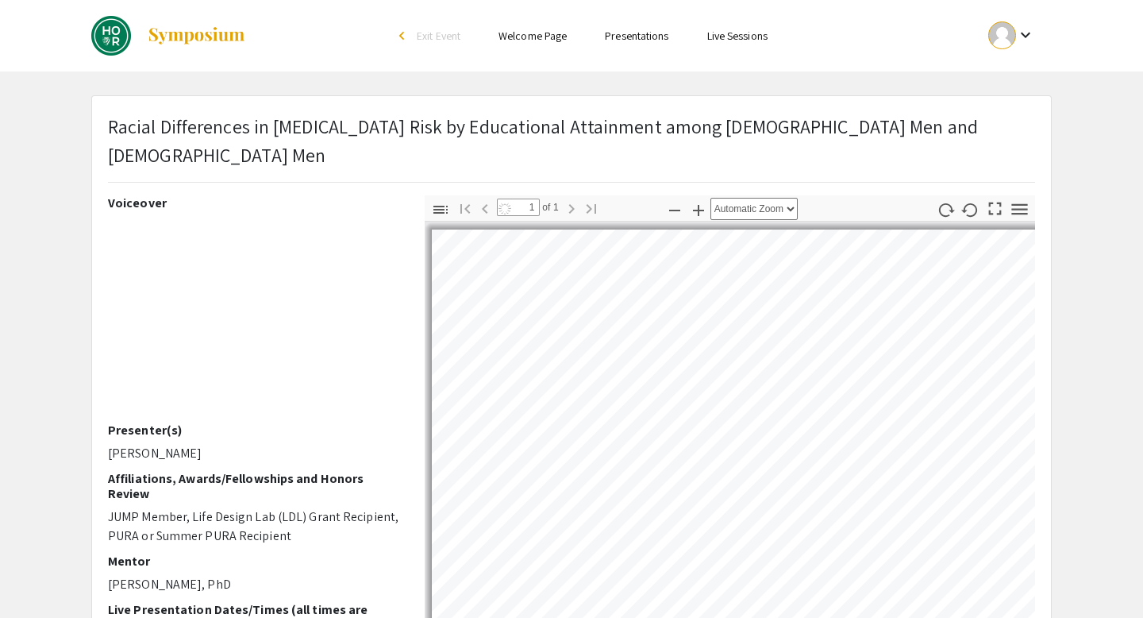
select select "auto"
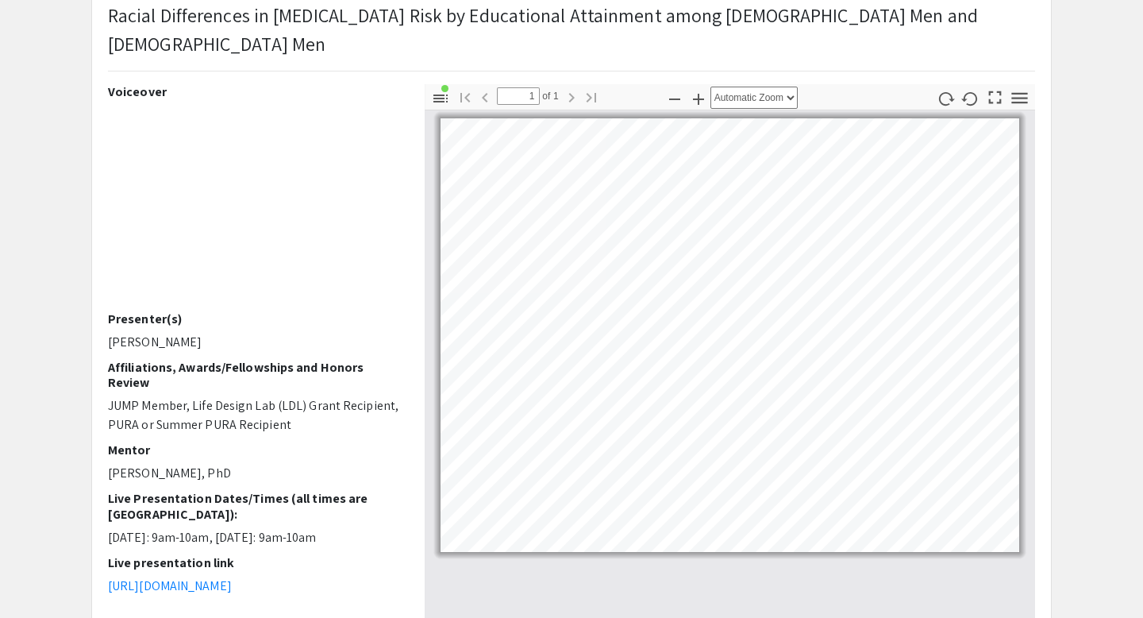
scroll to position [129, 0]
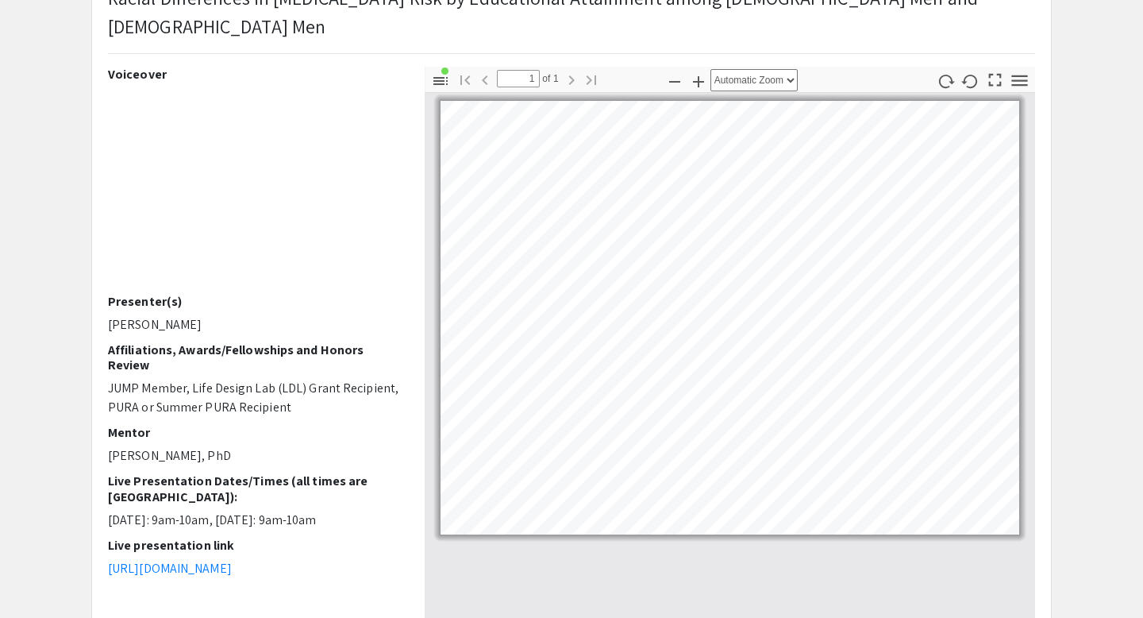
click at [187, 327] on p "Bethel DeGracia" at bounding box center [254, 324] width 293 height 19
copy p "Bethel DeGracia"
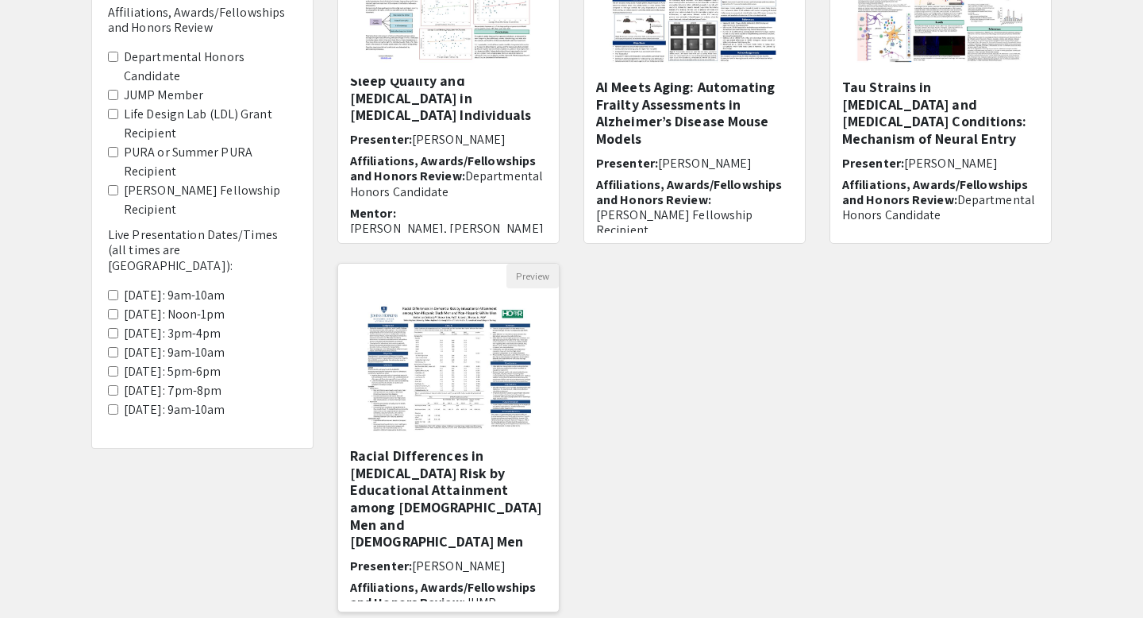
scroll to position [302, 0]
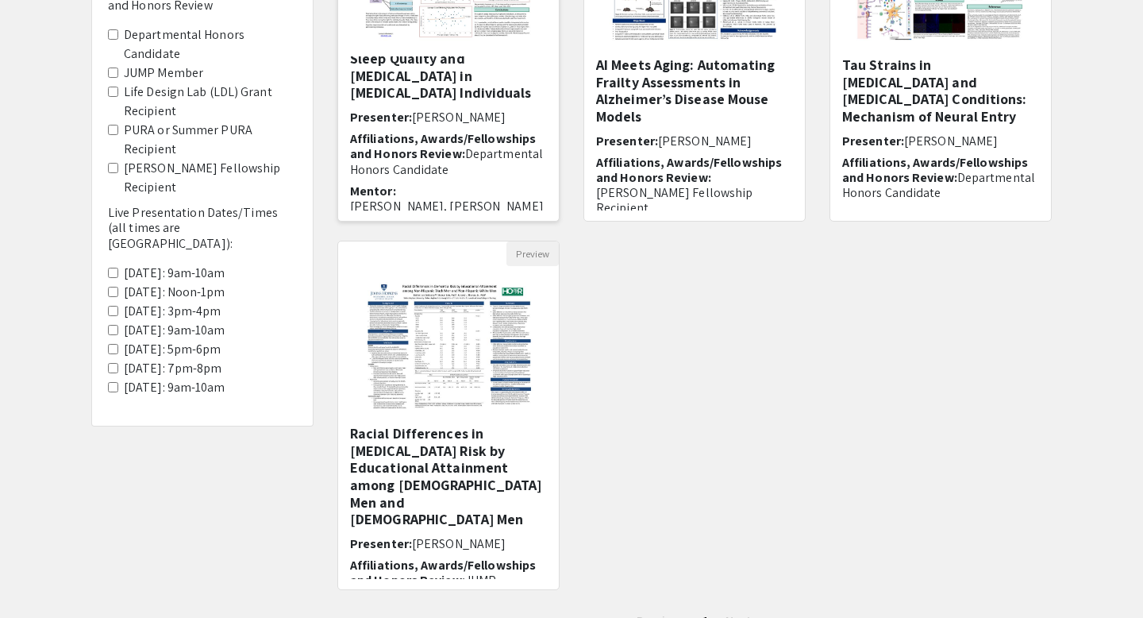
click at [464, 93] on h5 "Sleep Quality and Cognitive Impairment in Geriatric Individuals" at bounding box center [448, 76] width 197 height 52
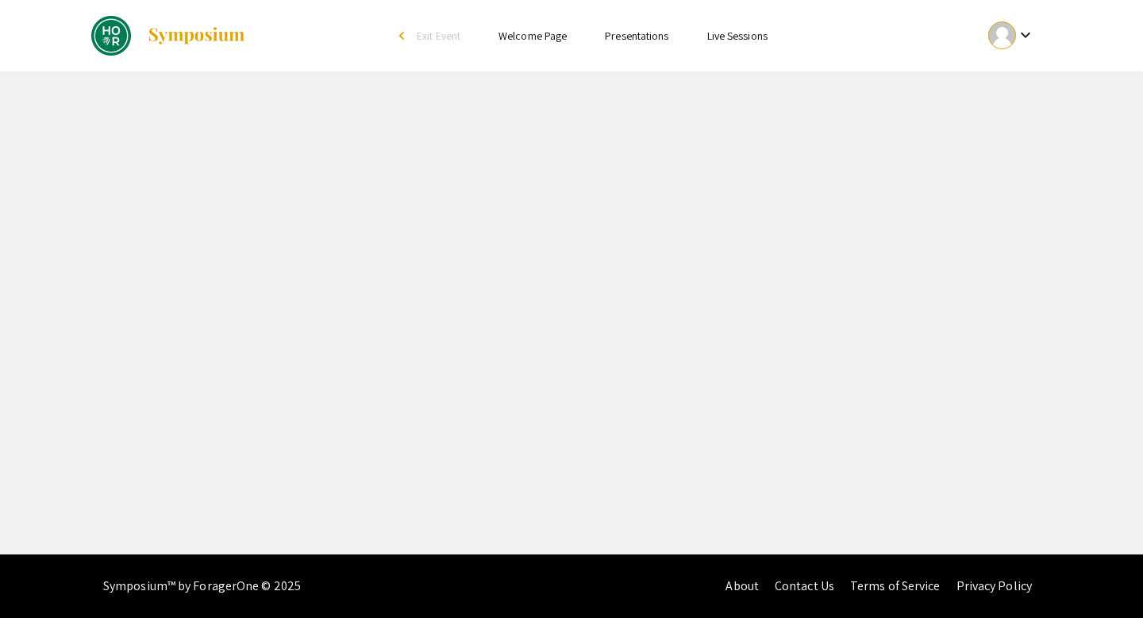
select select "custom"
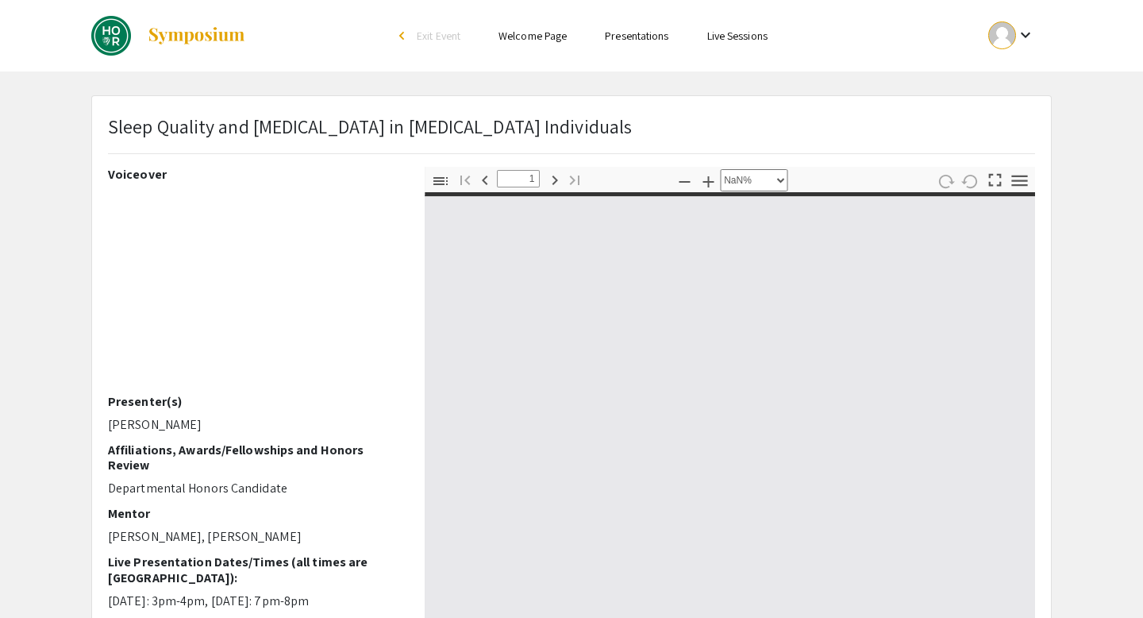
type input "0"
select select "auto"
type input "1"
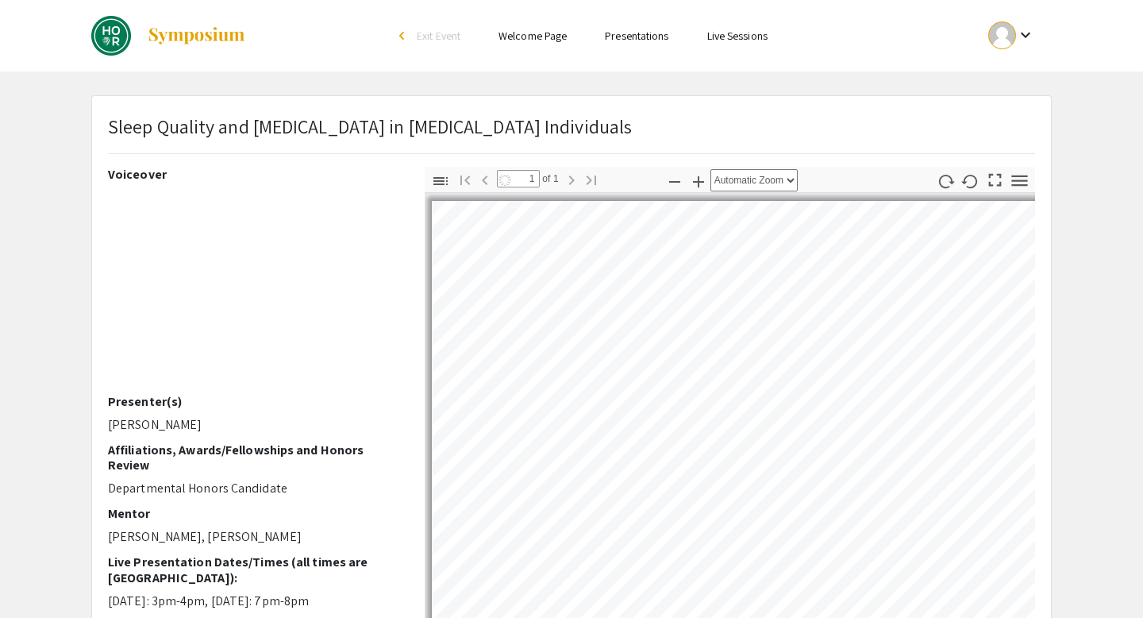
select select "auto"
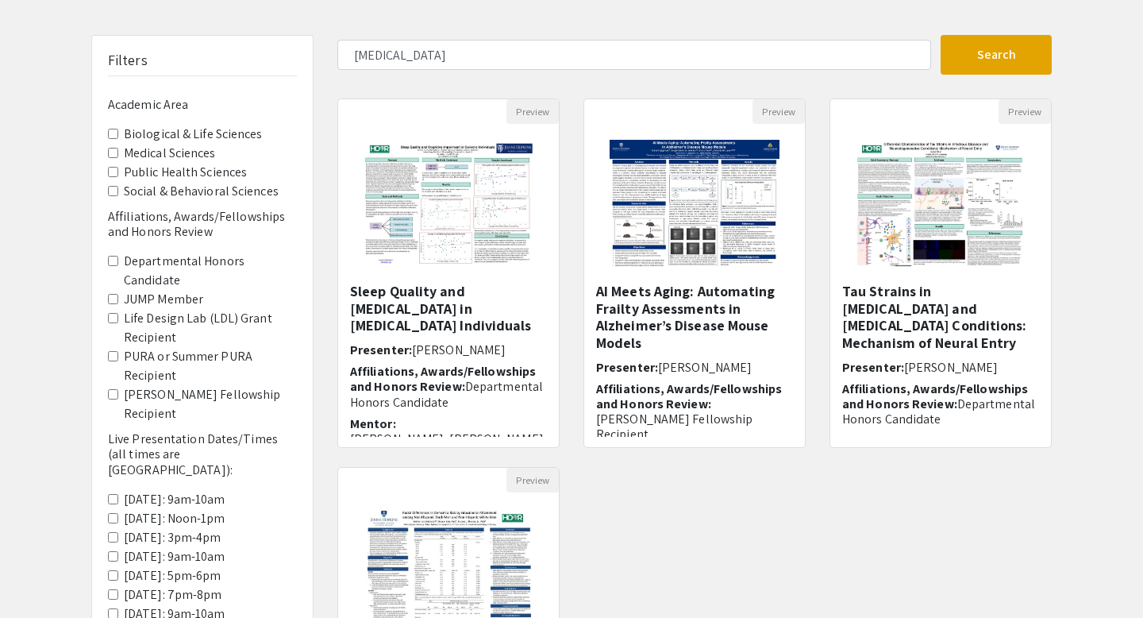
scroll to position [38, 0]
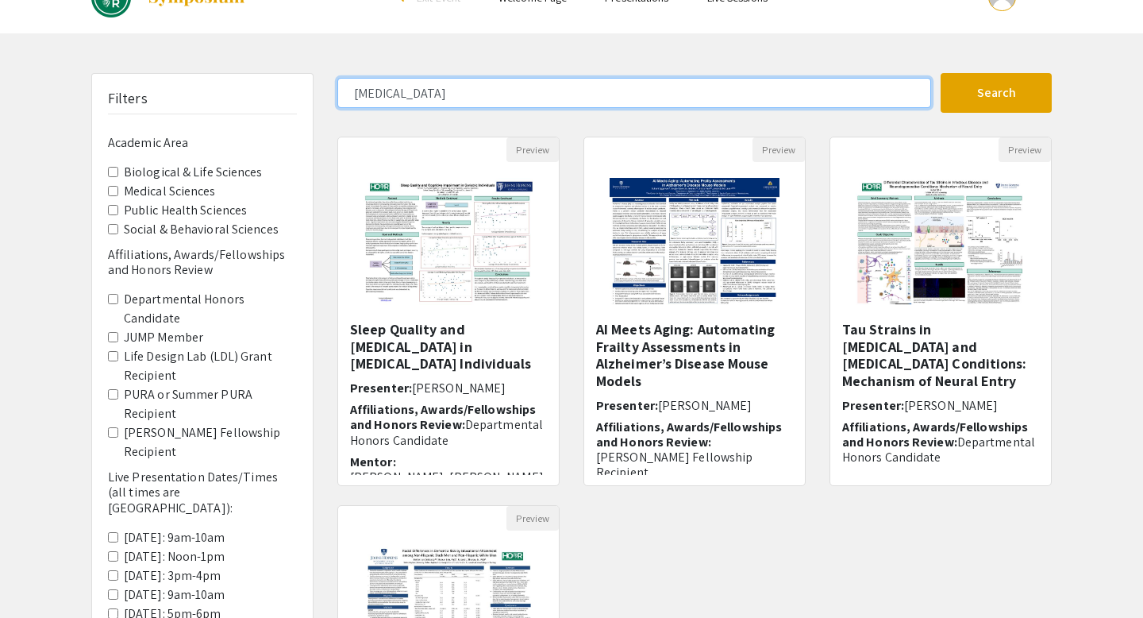
click at [386, 93] on input "dementia" at bounding box center [634, 93] width 594 height 30
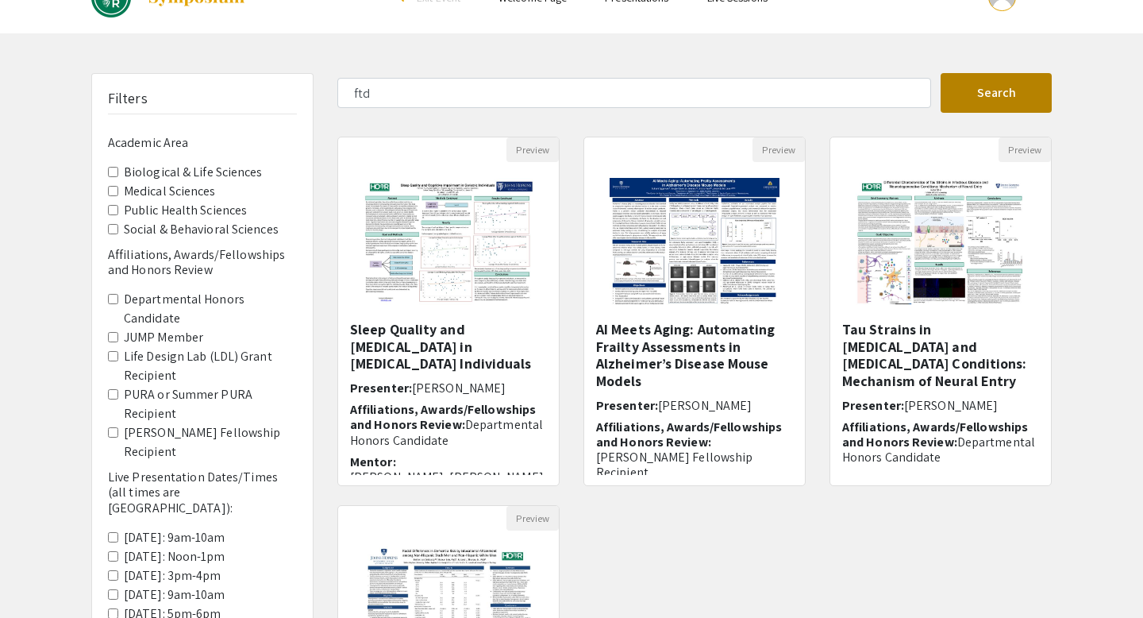
drag, startPoint x: 1034, startPoint y: 67, endPoint x: 1034, endPoint y: 89, distance: 21.4
click at [1034, 67] on div "Skip navigation arrow_back_ios Exit Event Welcome Page Presentations Live Sessi…" at bounding box center [571, 456] width 1143 height 989
click at [1034, 94] on button "Search" at bounding box center [996, 93] width 111 height 40
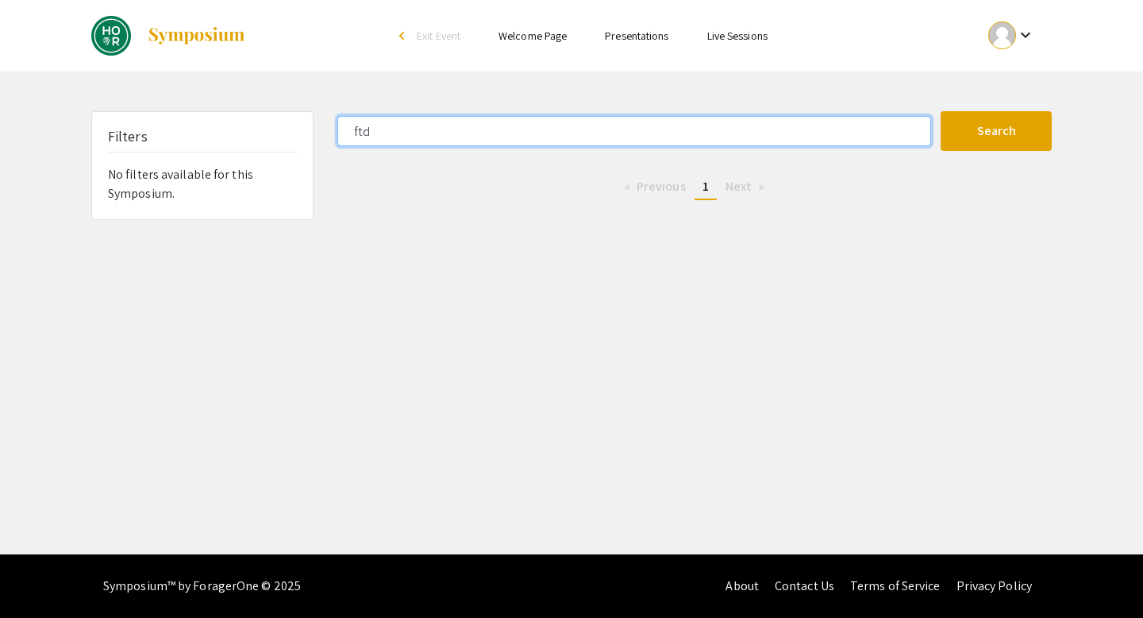
click at [699, 131] on input "ftd" at bounding box center [634, 131] width 594 height 30
type input "als"
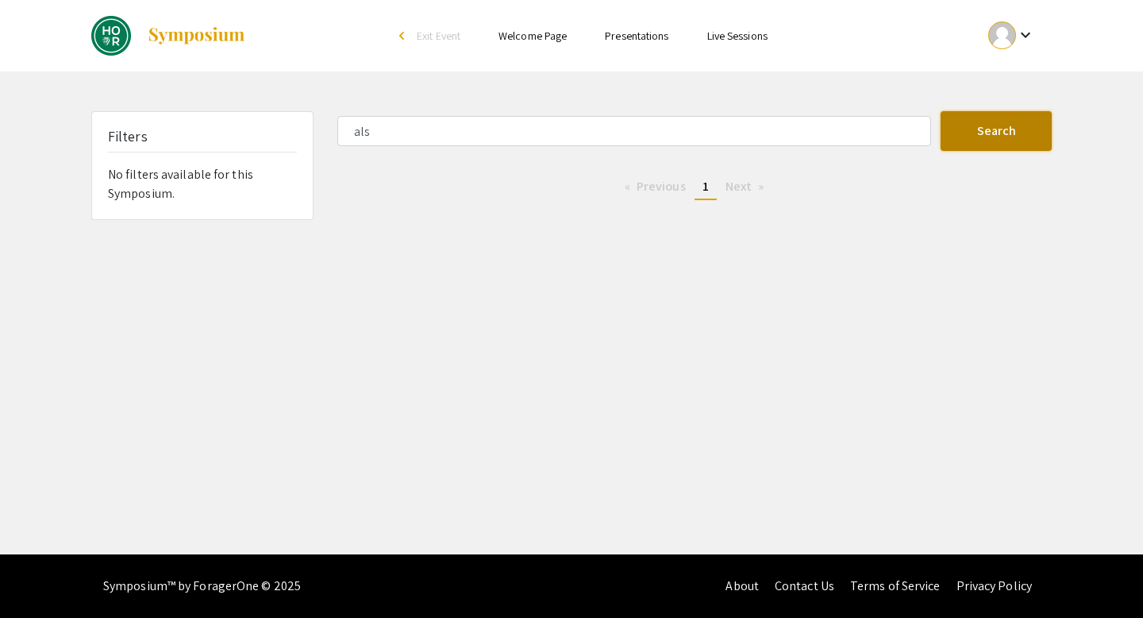
click at [978, 127] on button "Search" at bounding box center [996, 131] width 111 height 40
